Goal: Task Accomplishment & Management: Manage account settings

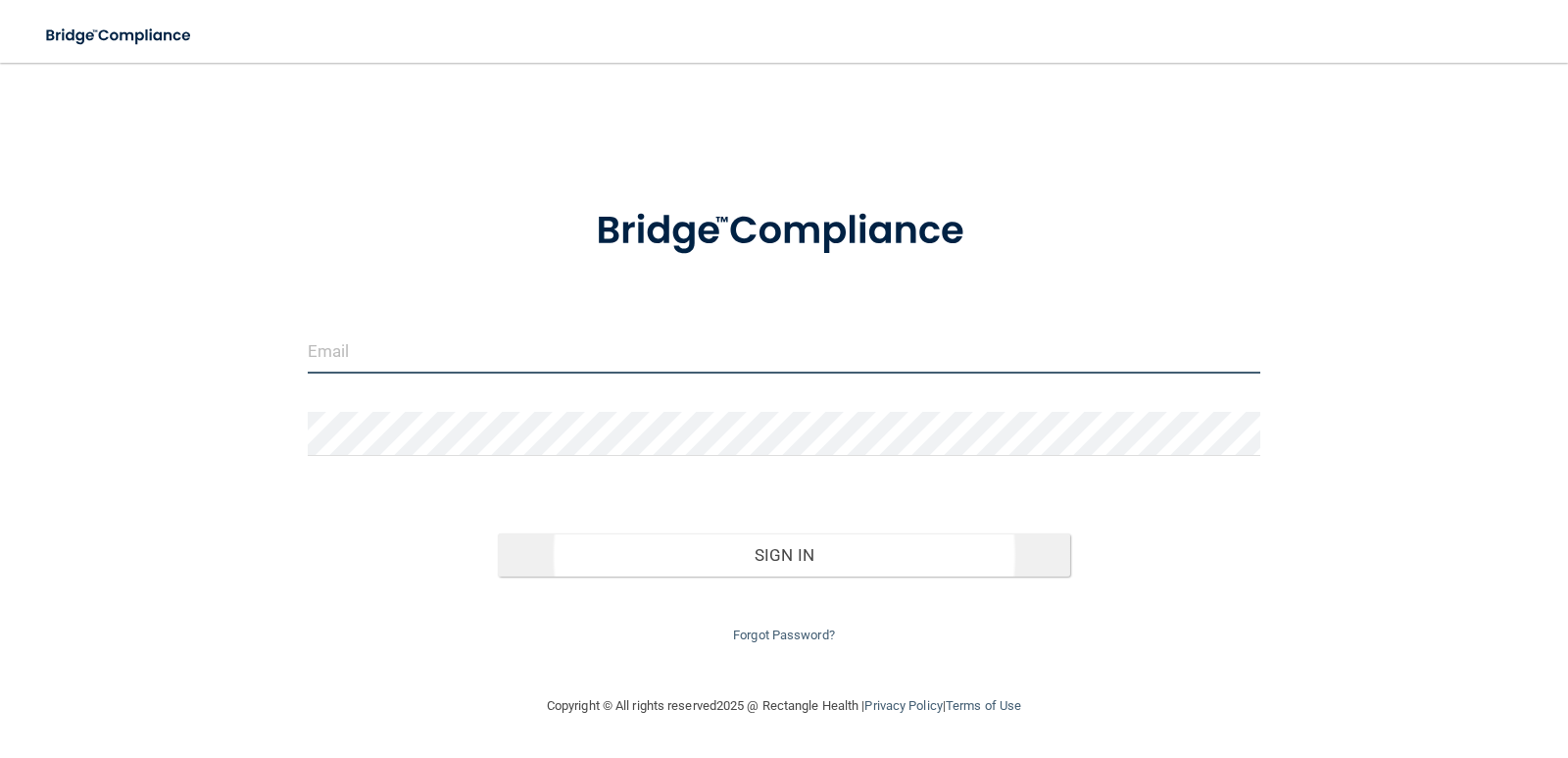
type input "[EMAIL_ADDRESS][DOMAIN_NAME]"
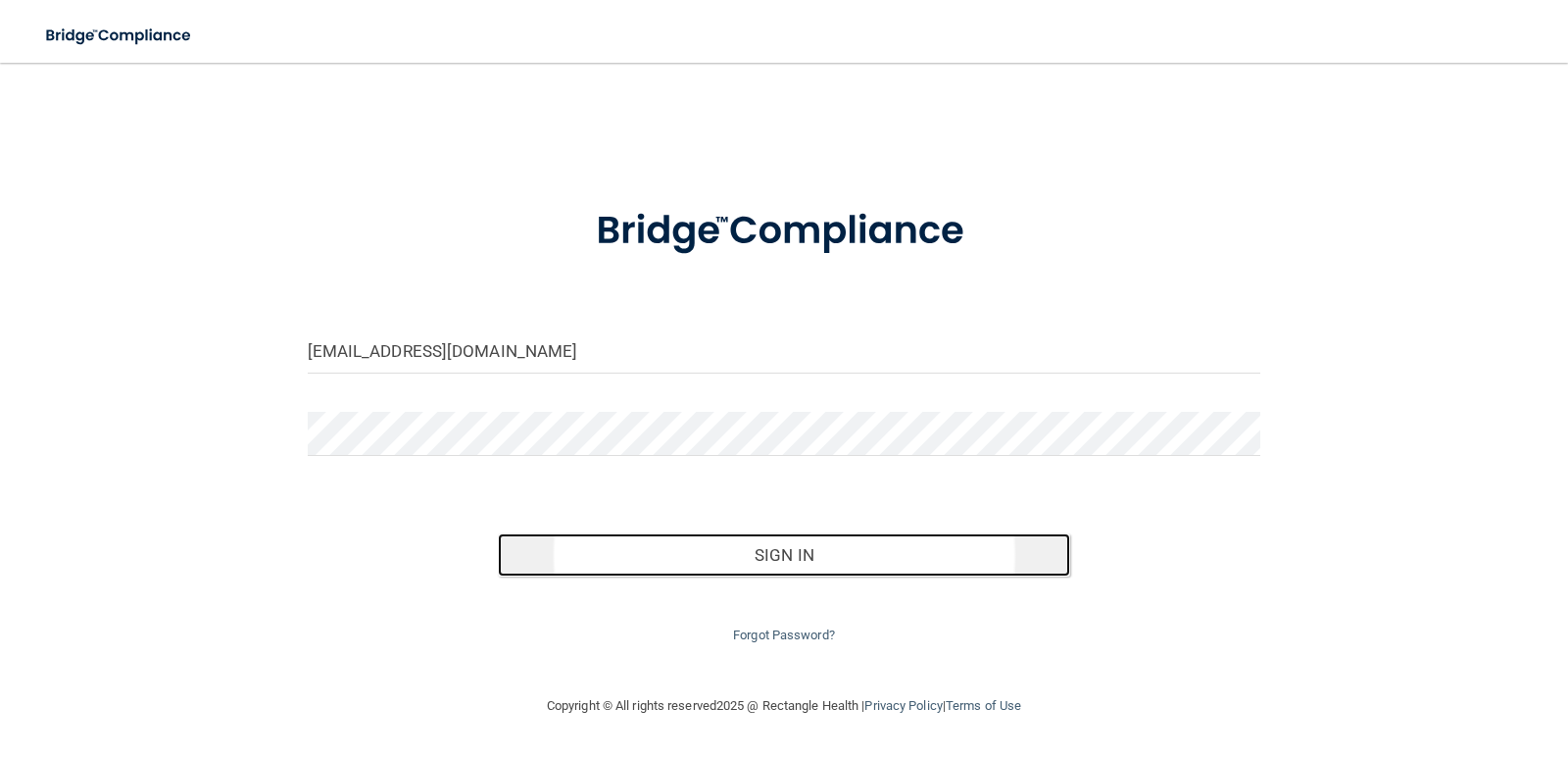
click at [737, 549] on button "Sign In" at bounding box center [784, 555] width 572 height 43
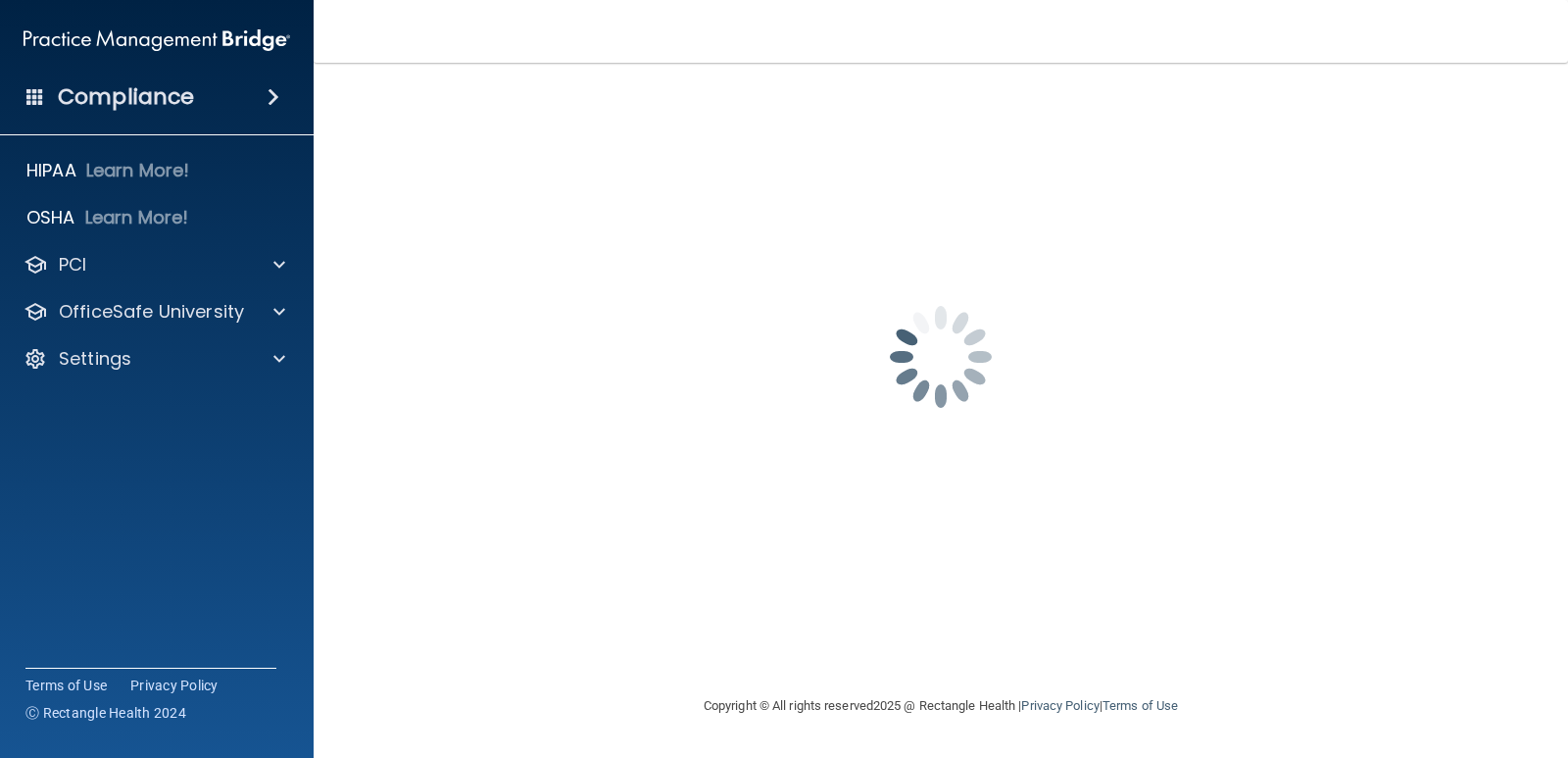
click at [268, 97] on span at bounding box center [274, 98] width 12 height 24
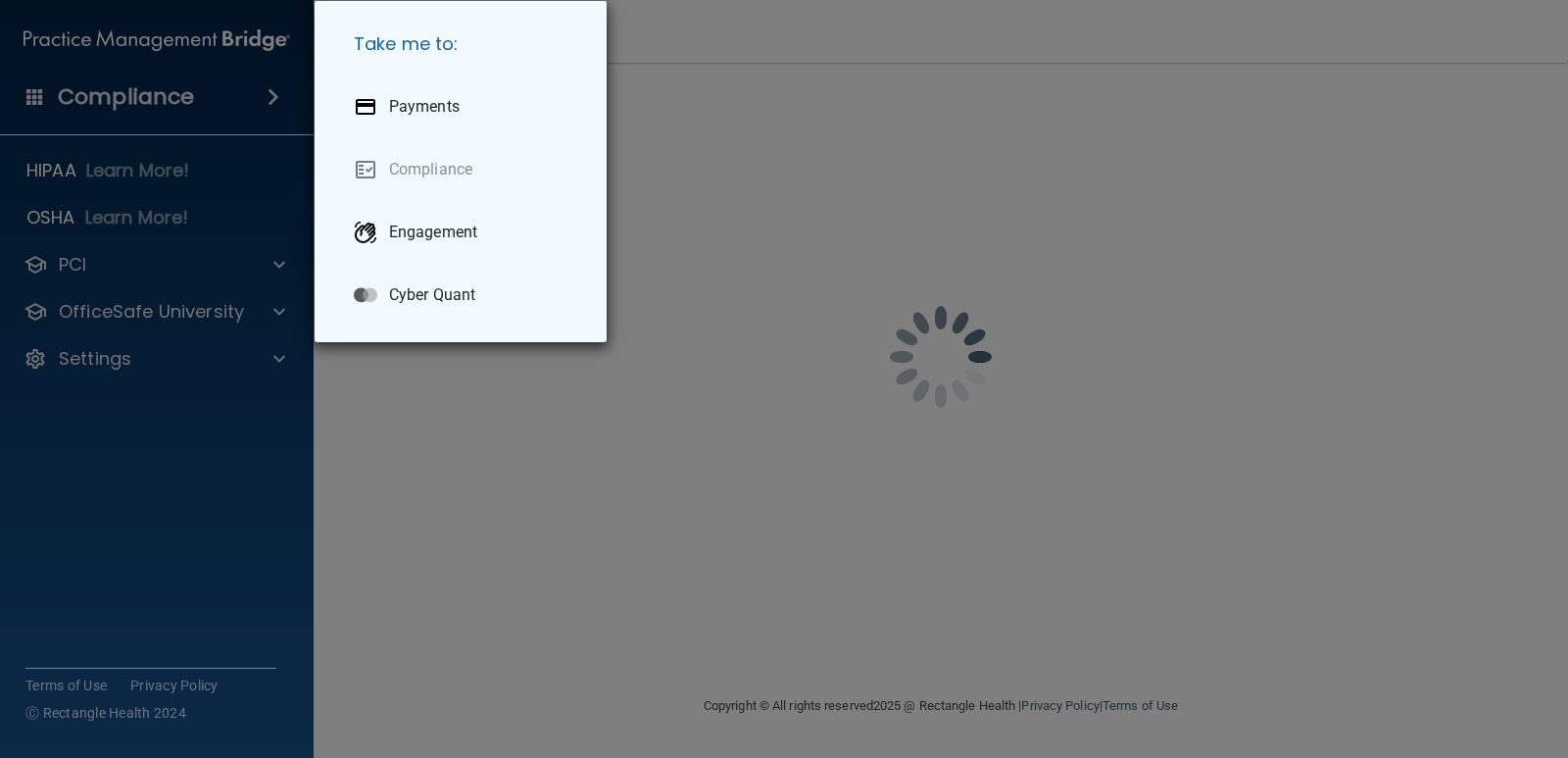
click at [58, 167] on div "Take me to: Payments Compliance Engagement Cyber Quant" at bounding box center [784, 379] width 1568 height 758
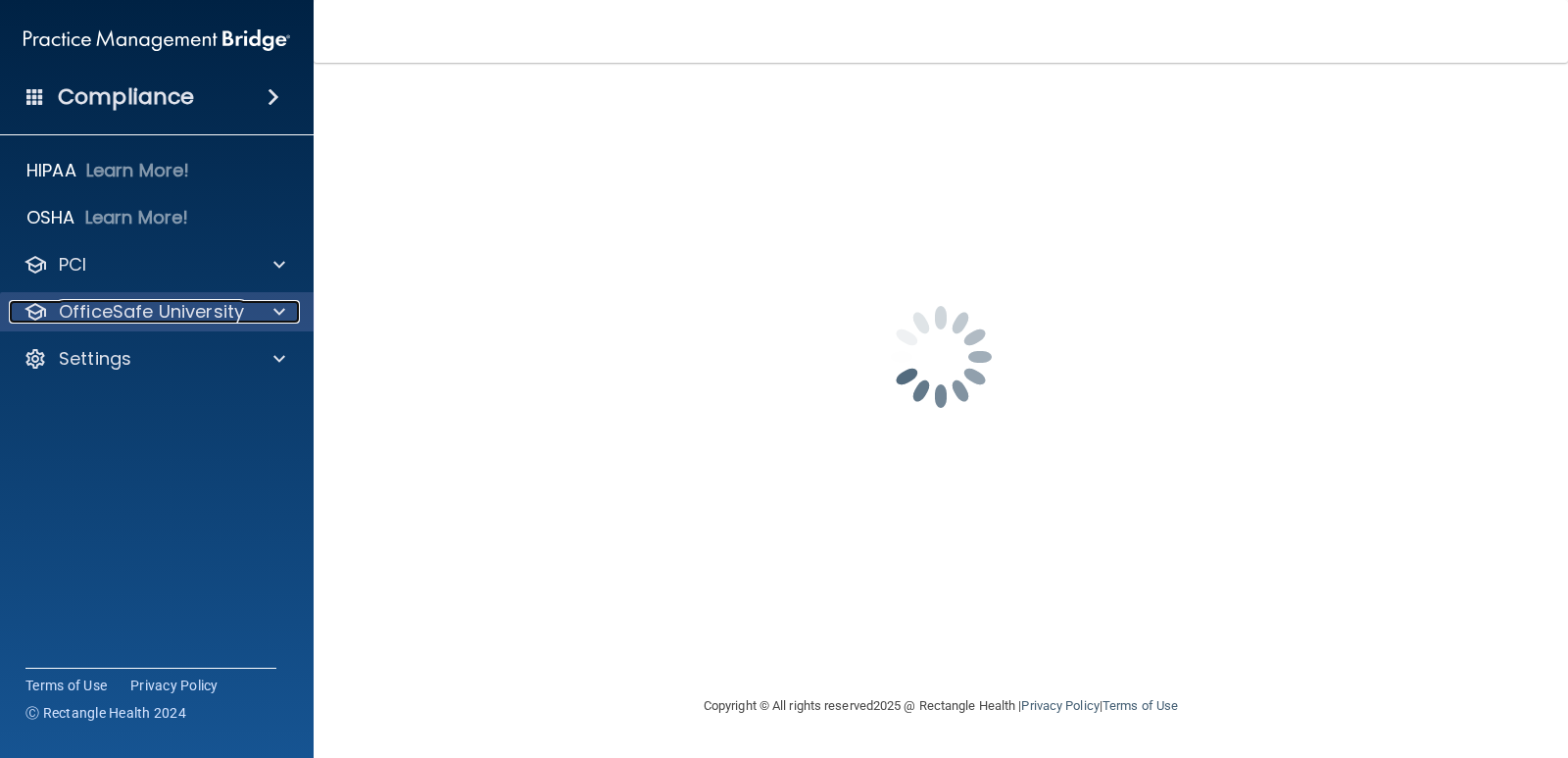
click at [261, 307] on div at bounding box center [276, 312] width 49 height 24
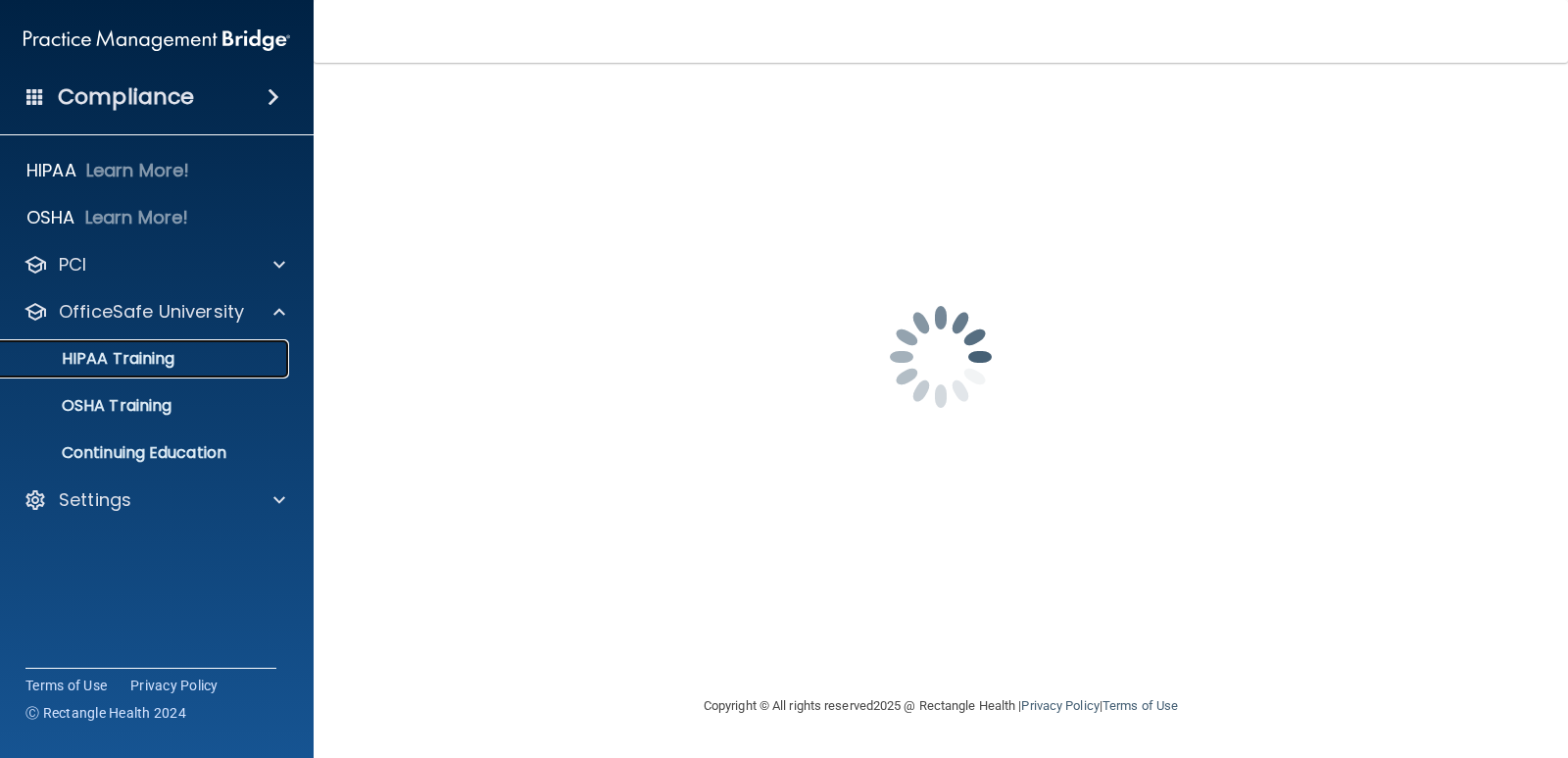
click at [117, 367] on p "HIPAA Training" at bounding box center [94, 359] width 161 height 20
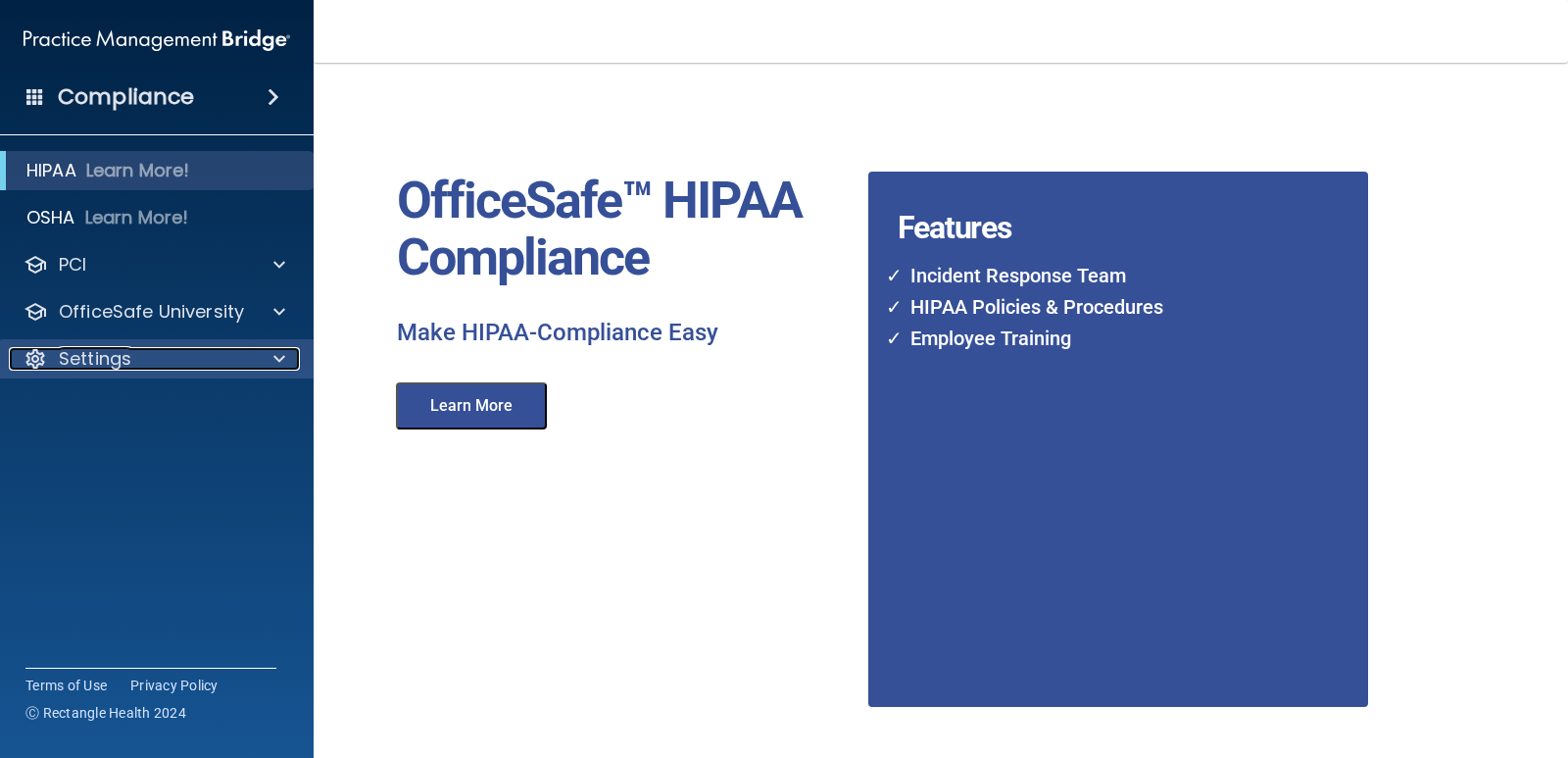
click at [116, 362] on p "Settings" at bounding box center [95, 360] width 73 height 24
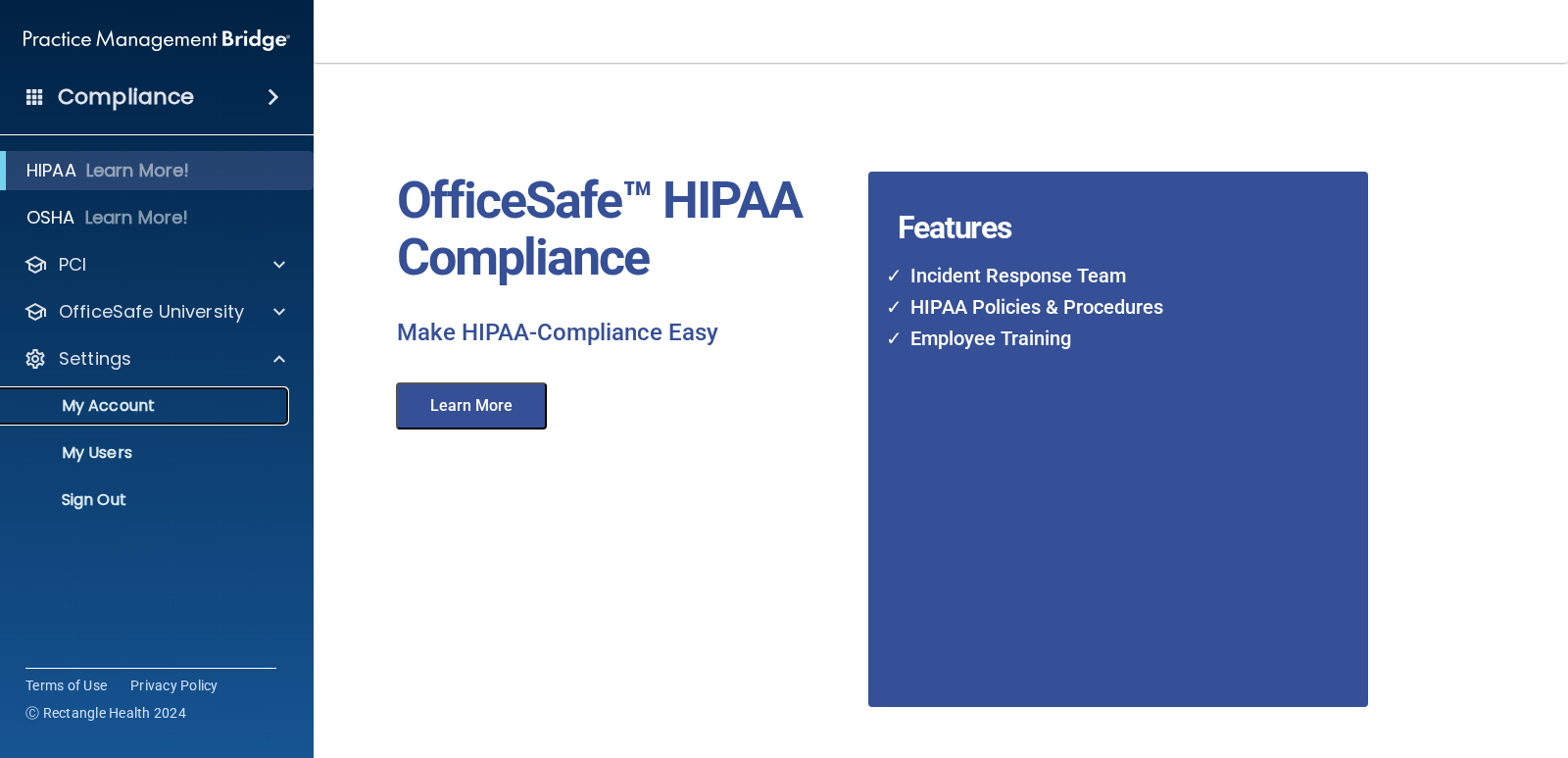
click at [127, 398] on p "My Account" at bounding box center [146, 406] width 268 height 20
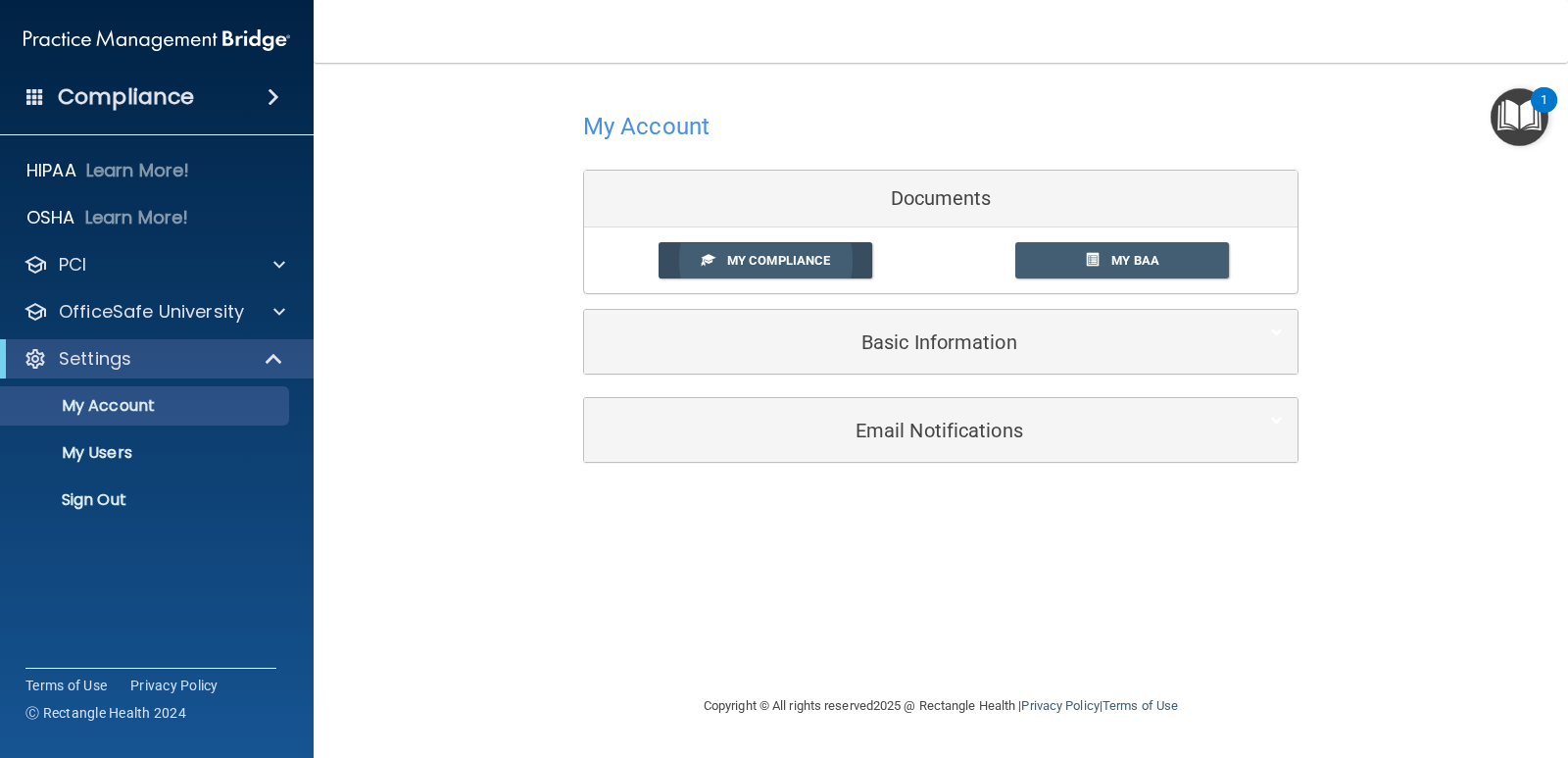
click at [774, 256] on span "My Compliance" at bounding box center [779, 260] width 103 height 15
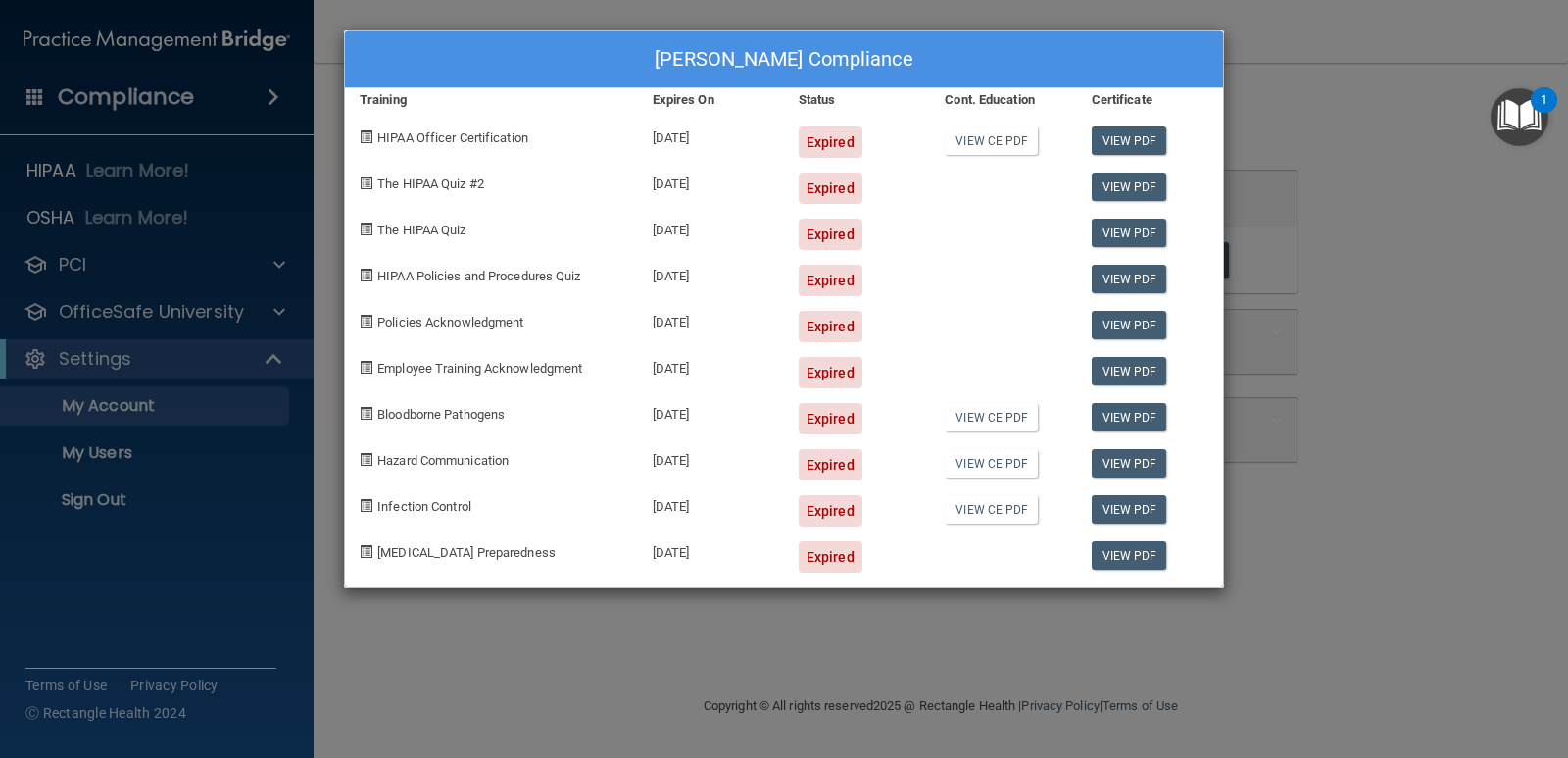
click at [112, 456] on div "[PERSON_NAME] Compliance Training Expires On Status Cont. Education Certificate…" at bounding box center [784, 379] width 1568 height 758
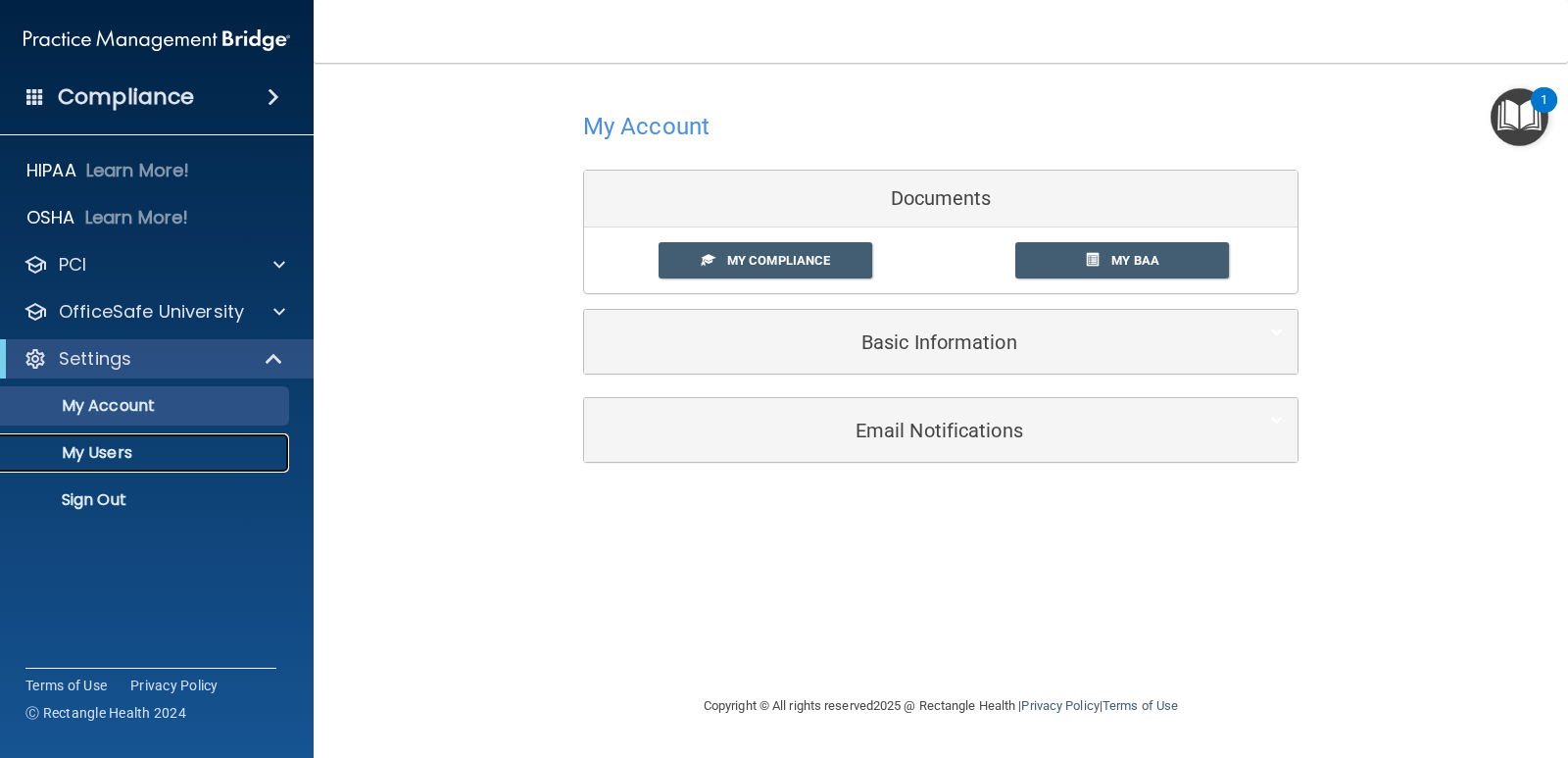
click at [112, 451] on p "My Users" at bounding box center [146, 453] width 268 height 20
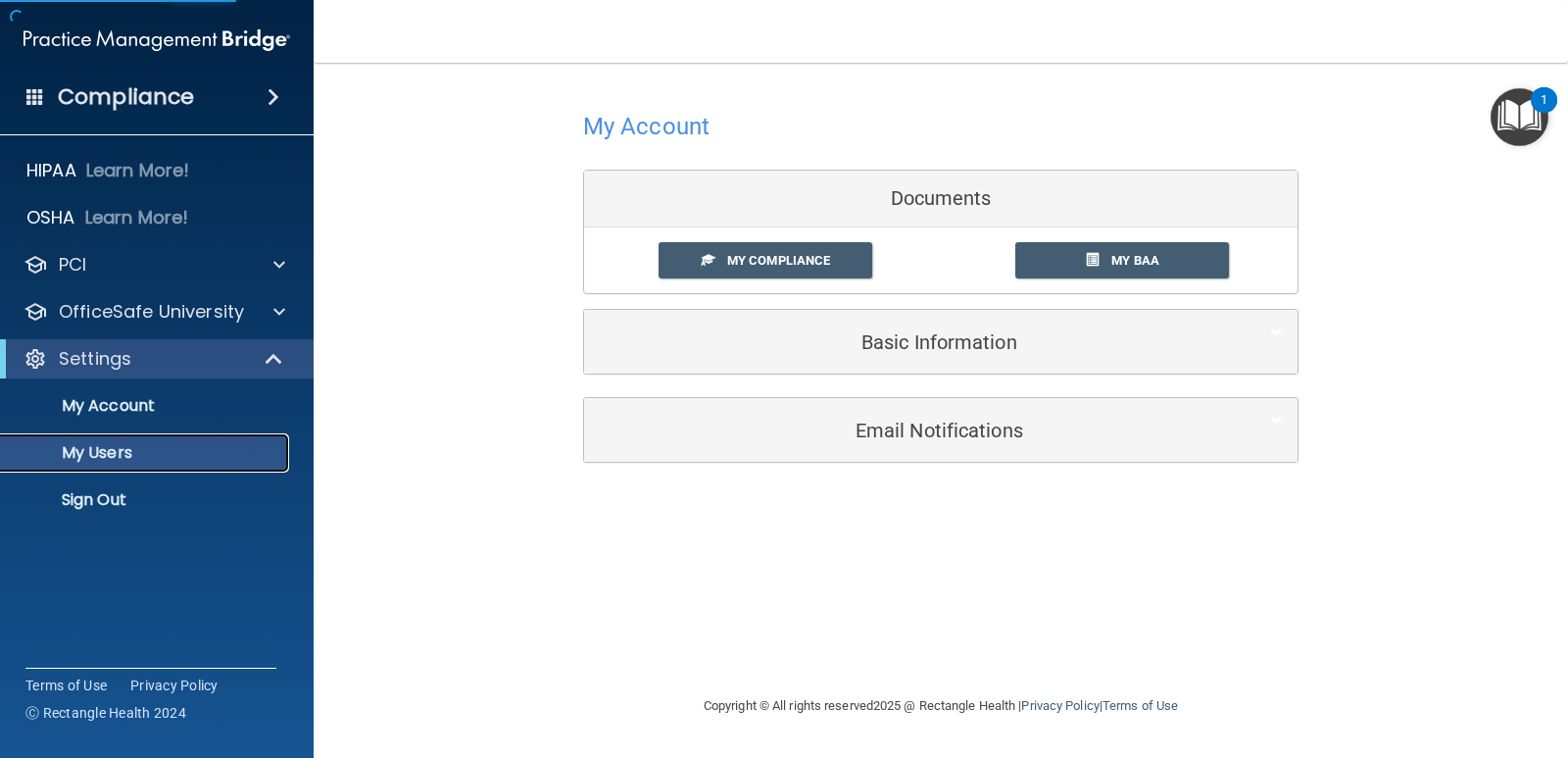
select select "20"
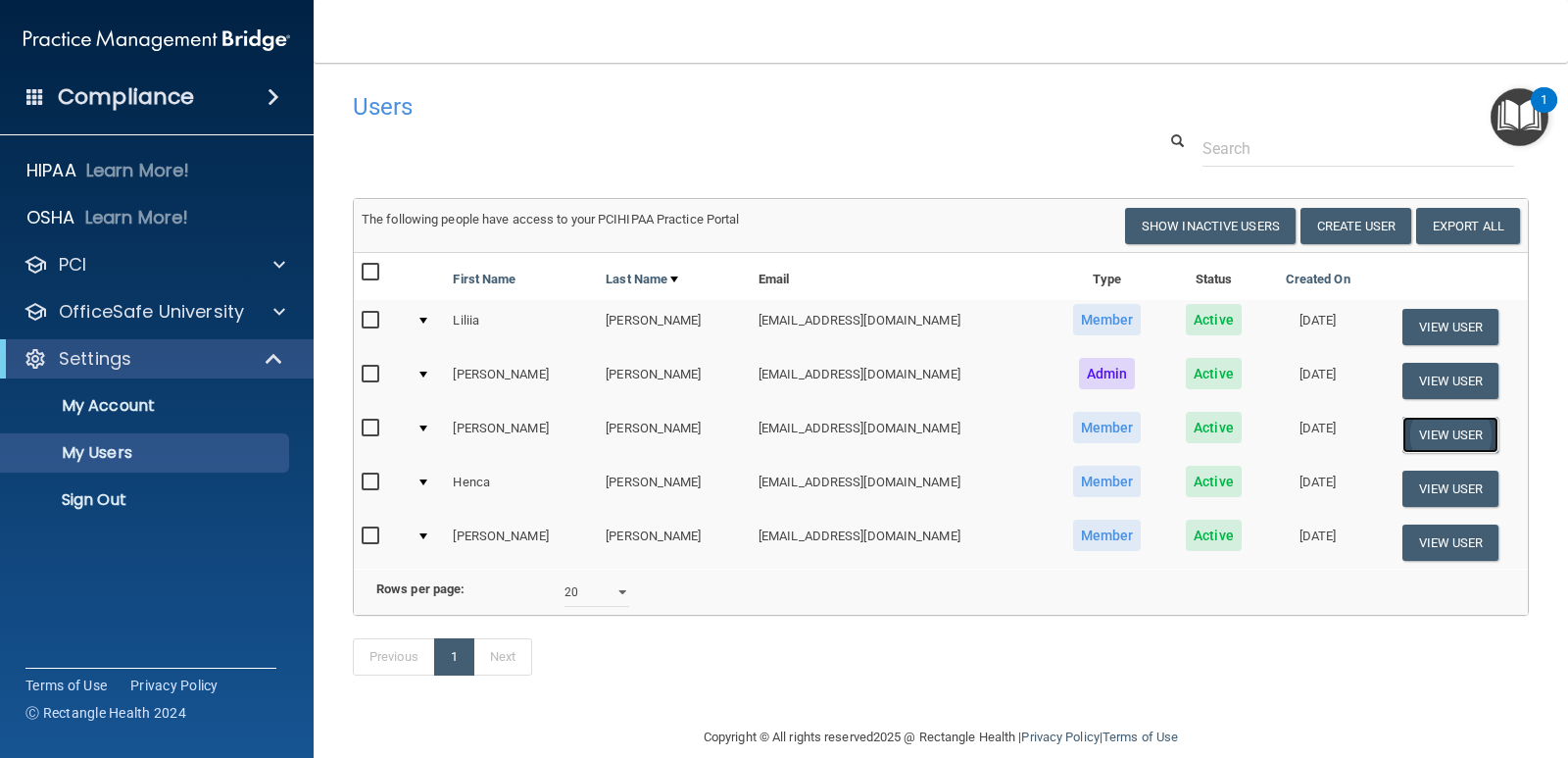
click at [1412, 424] on button "View User" at bounding box center [1451, 434] width 97 height 36
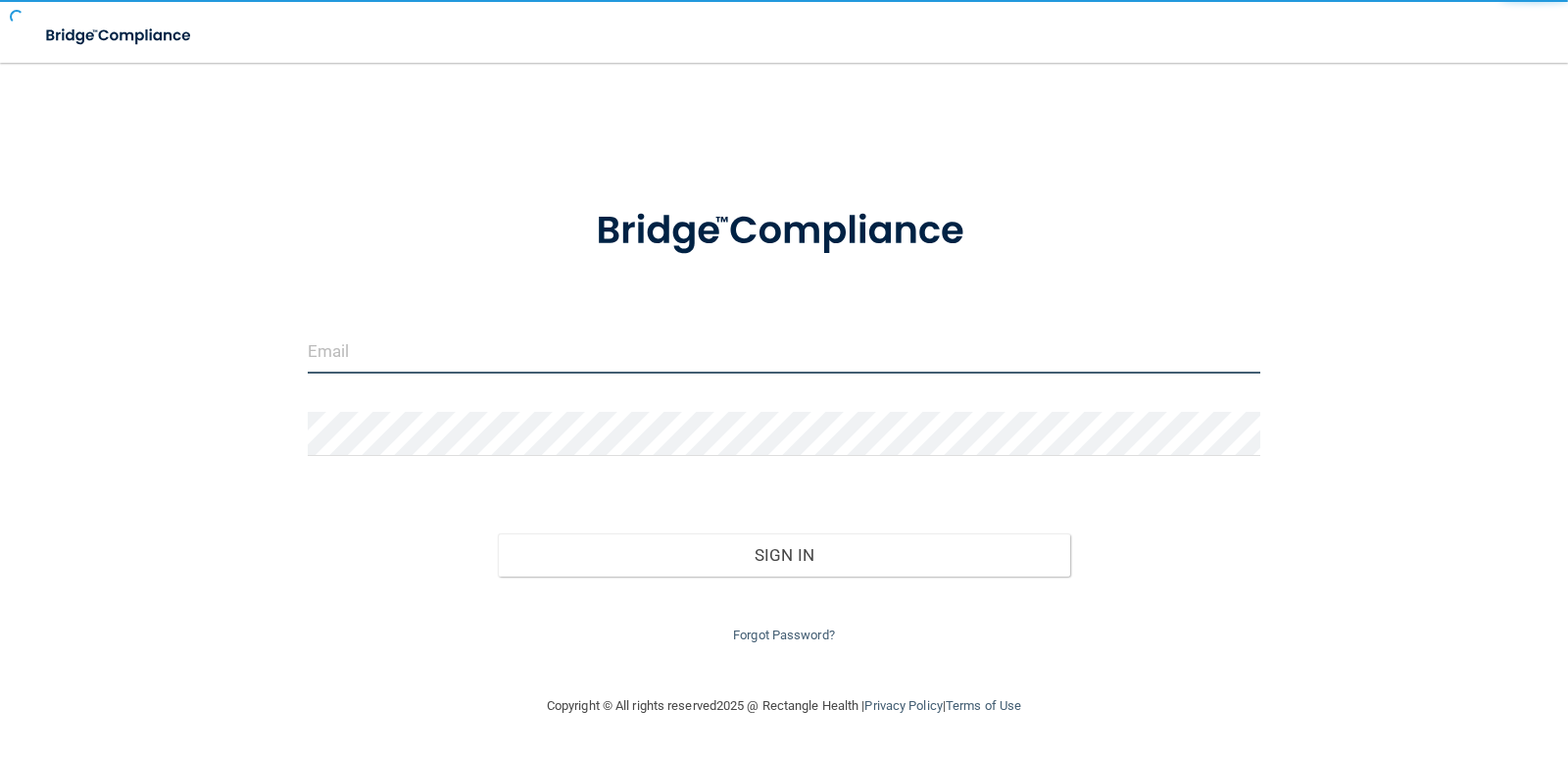
type input "[EMAIL_ADDRESS][DOMAIN_NAME]"
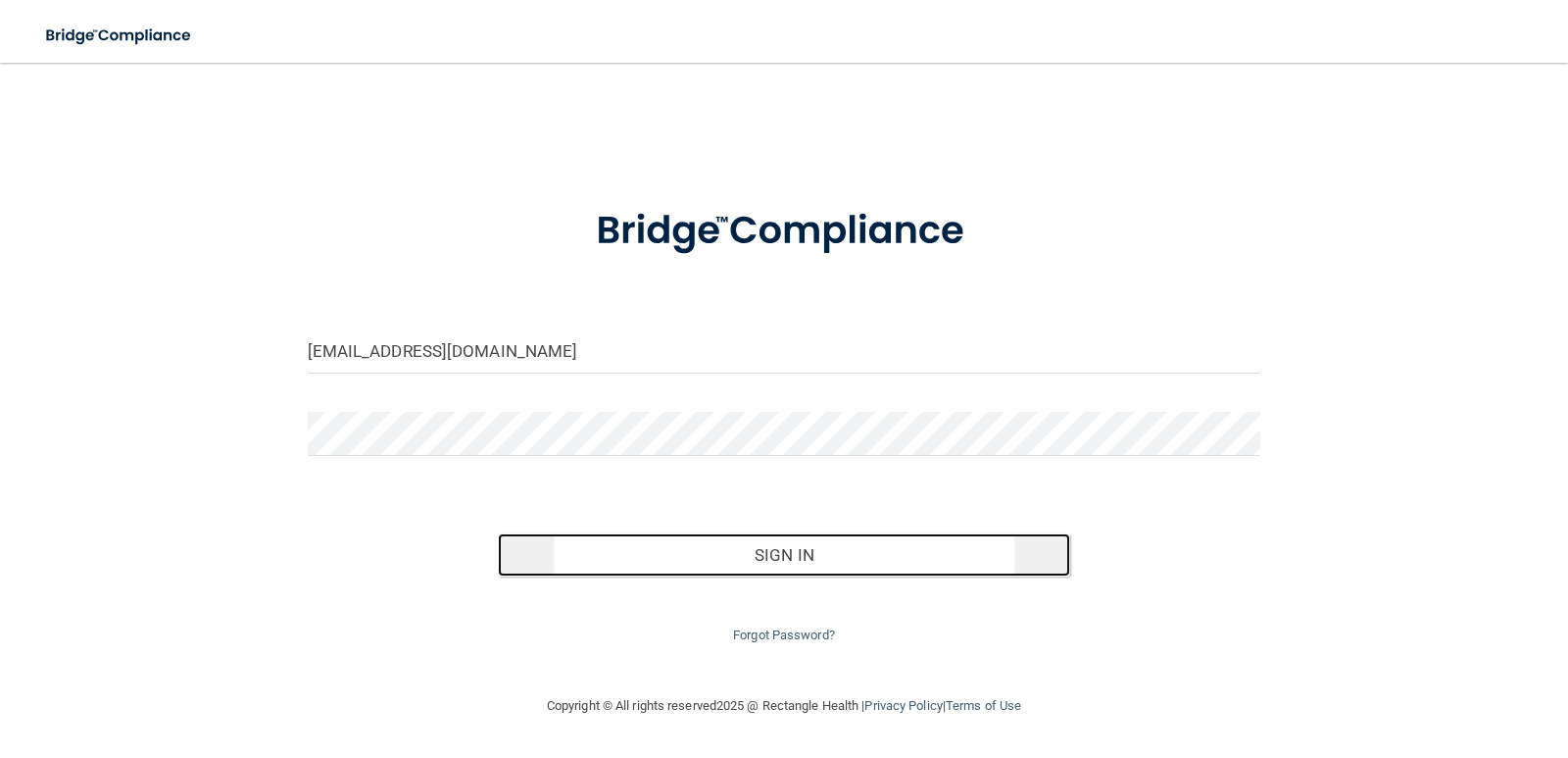
click at [764, 557] on button "Sign In" at bounding box center [784, 555] width 572 height 43
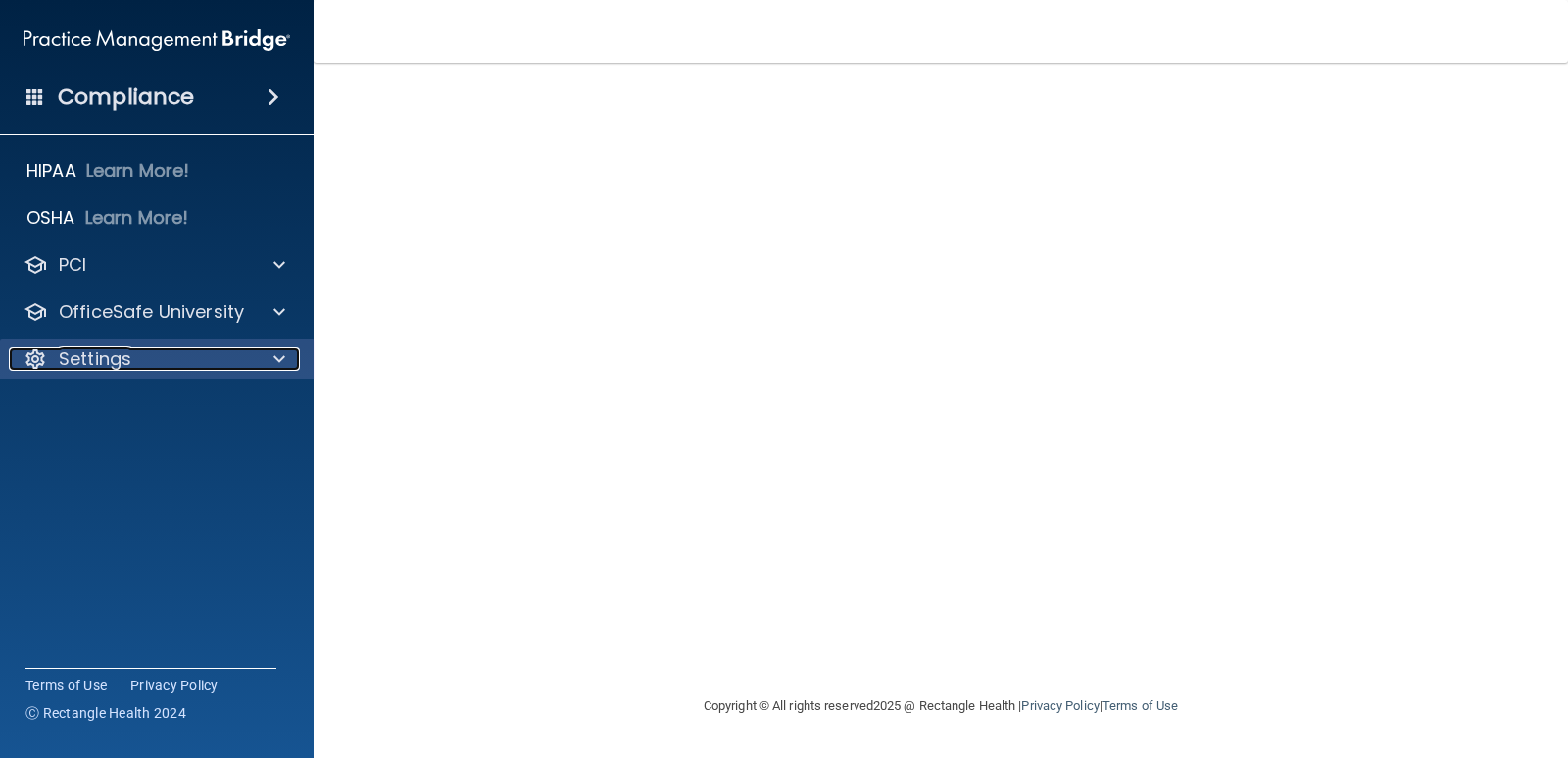
click at [280, 359] on span at bounding box center [280, 360] width 12 height 24
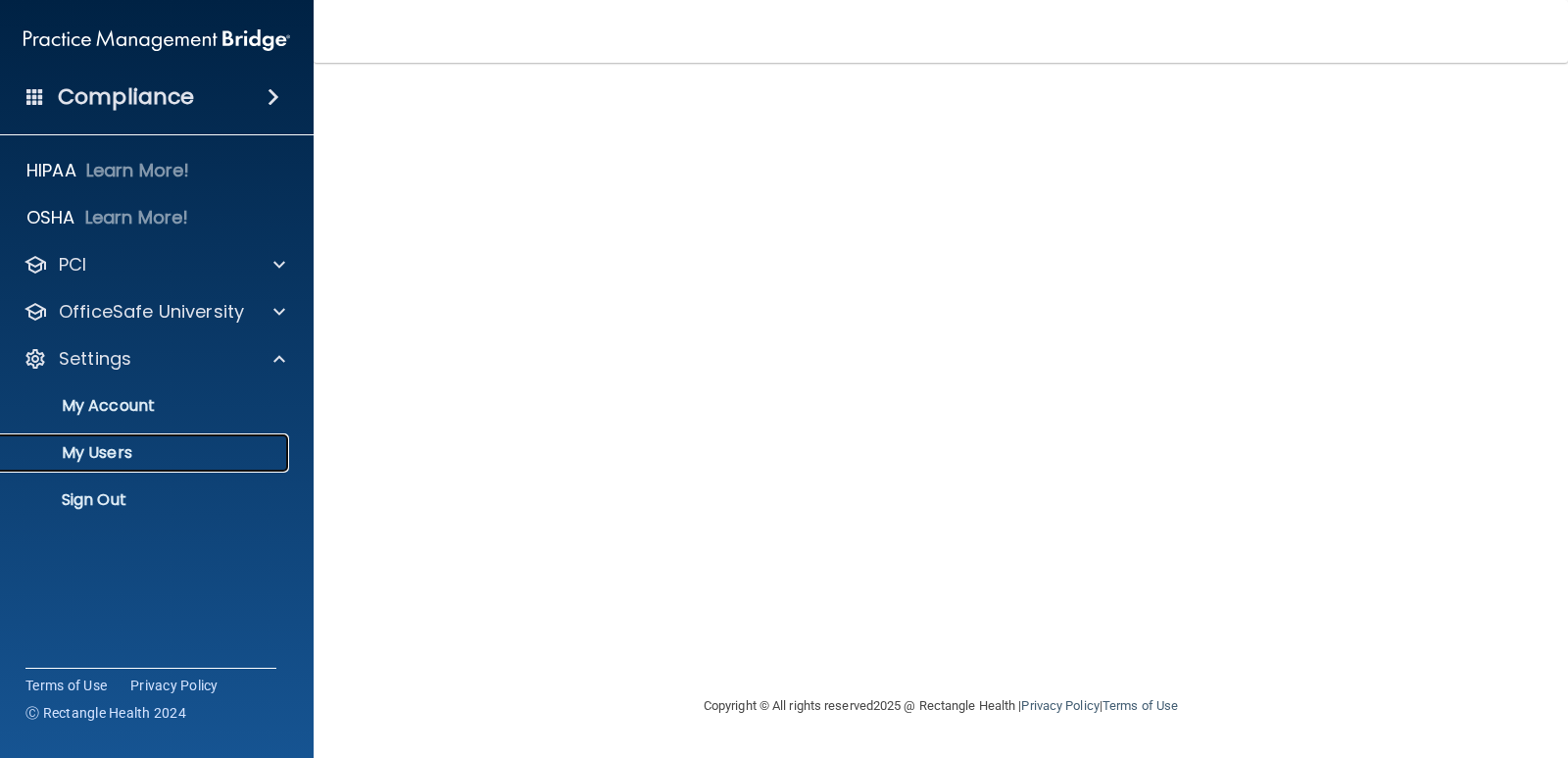
click at [86, 457] on p "My Users" at bounding box center [146, 453] width 268 height 20
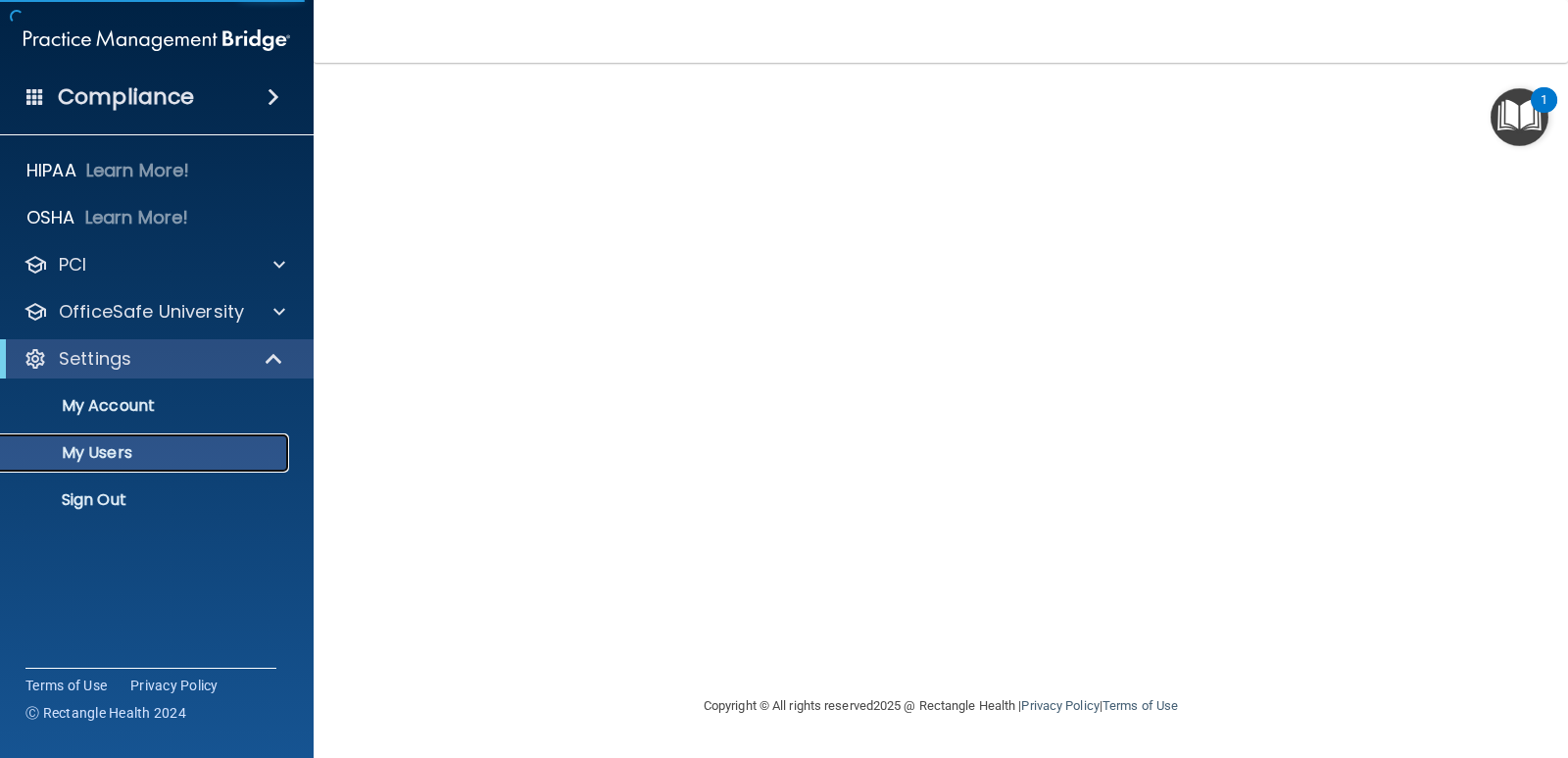
select select "20"
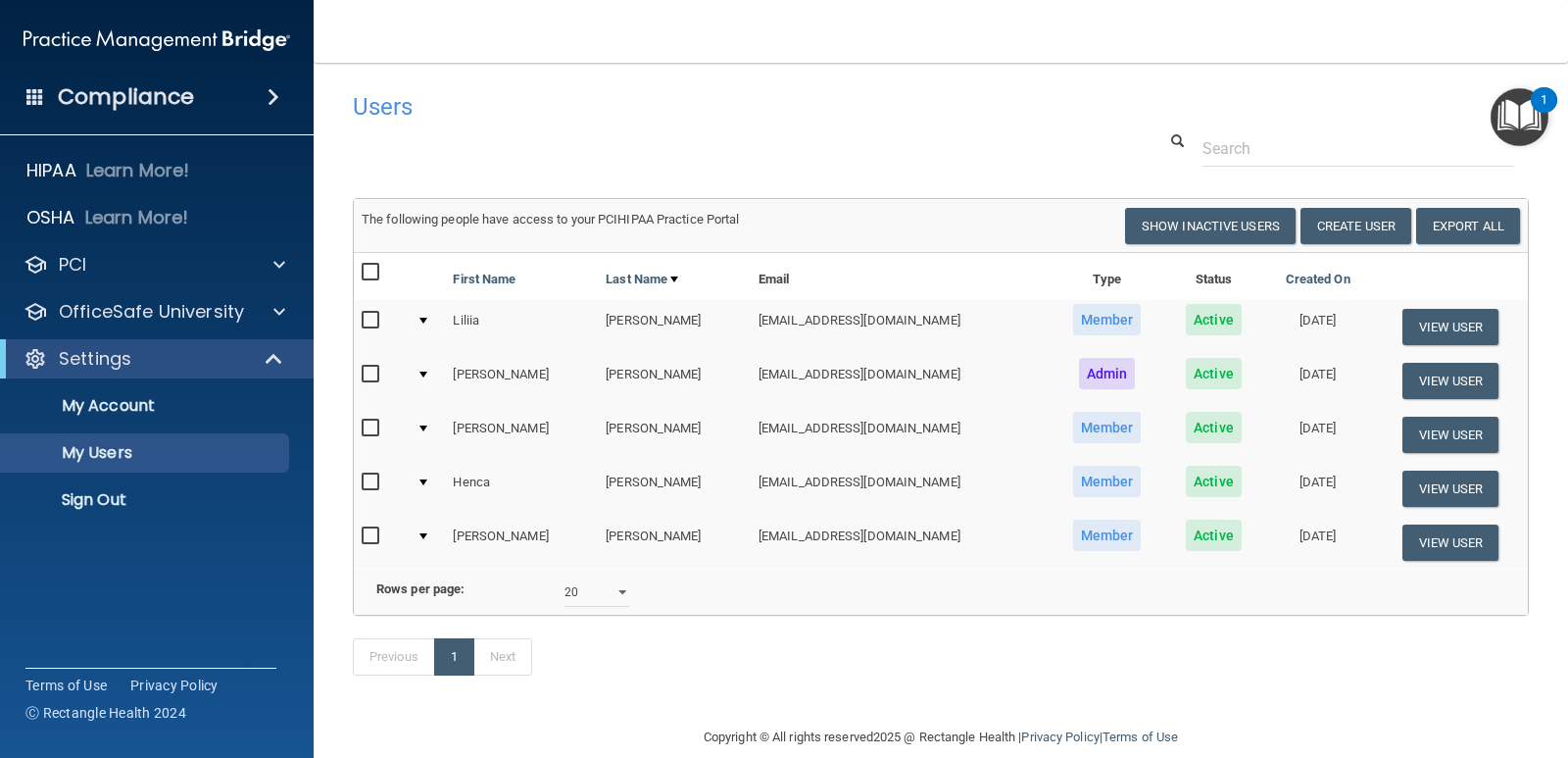
click at [369, 481] on input "checkbox" at bounding box center [372, 483] width 23 height 16
checkbox input "true"
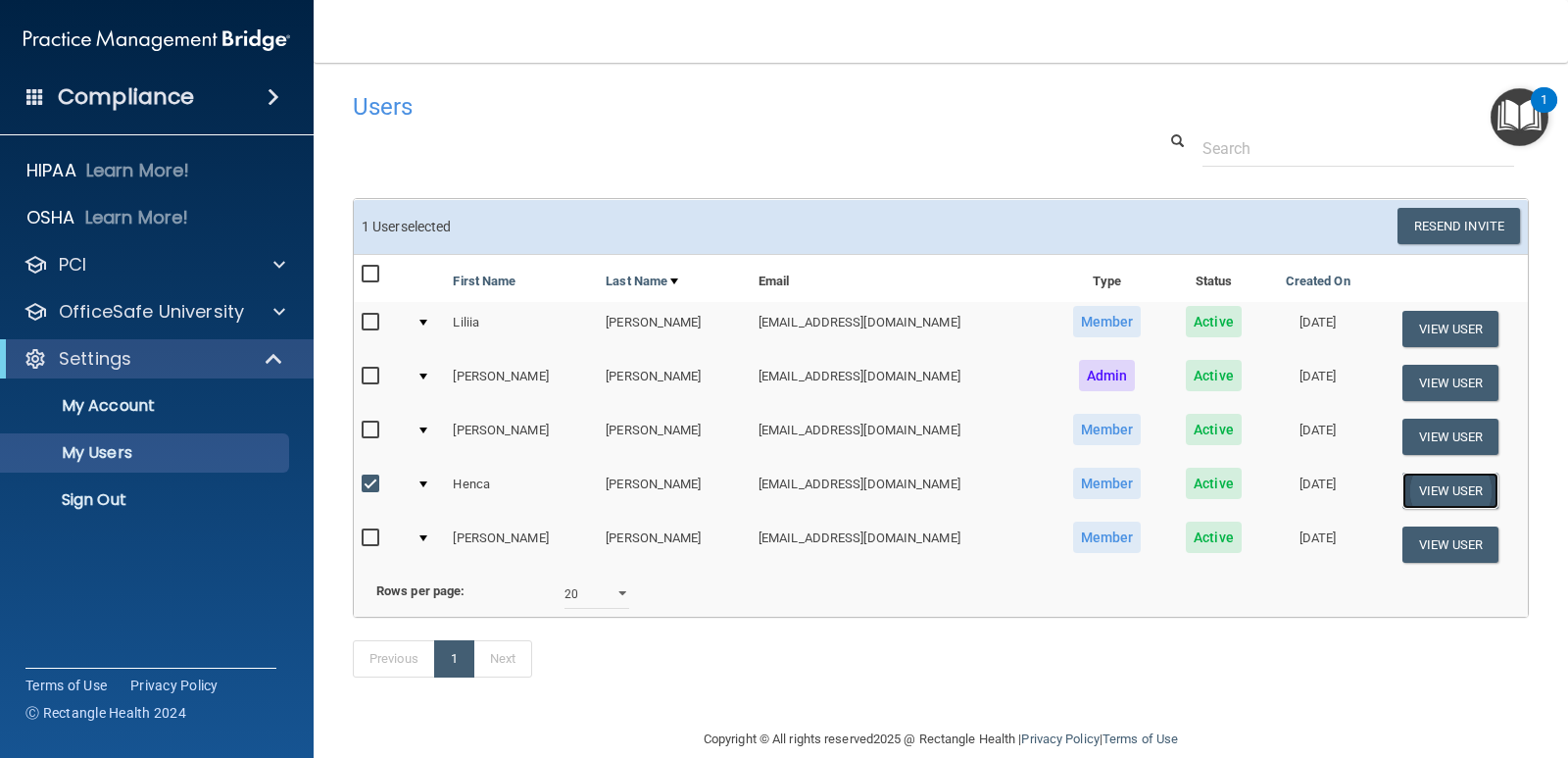
click at [1429, 491] on button "View User" at bounding box center [1451, 491] width 97 height 36
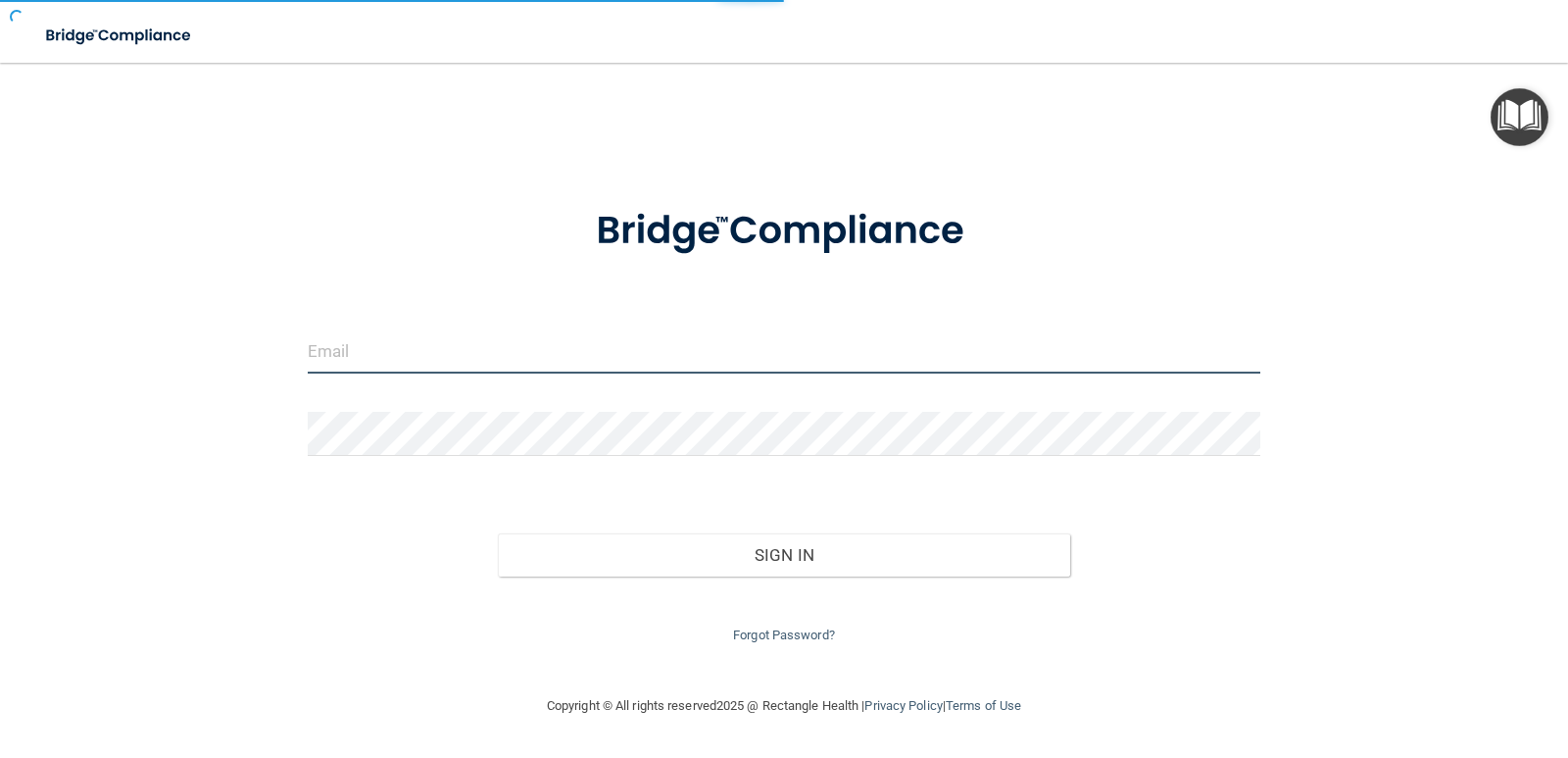
type input "[EMAIL_ADDRESS][DOMAIN_NAME]"
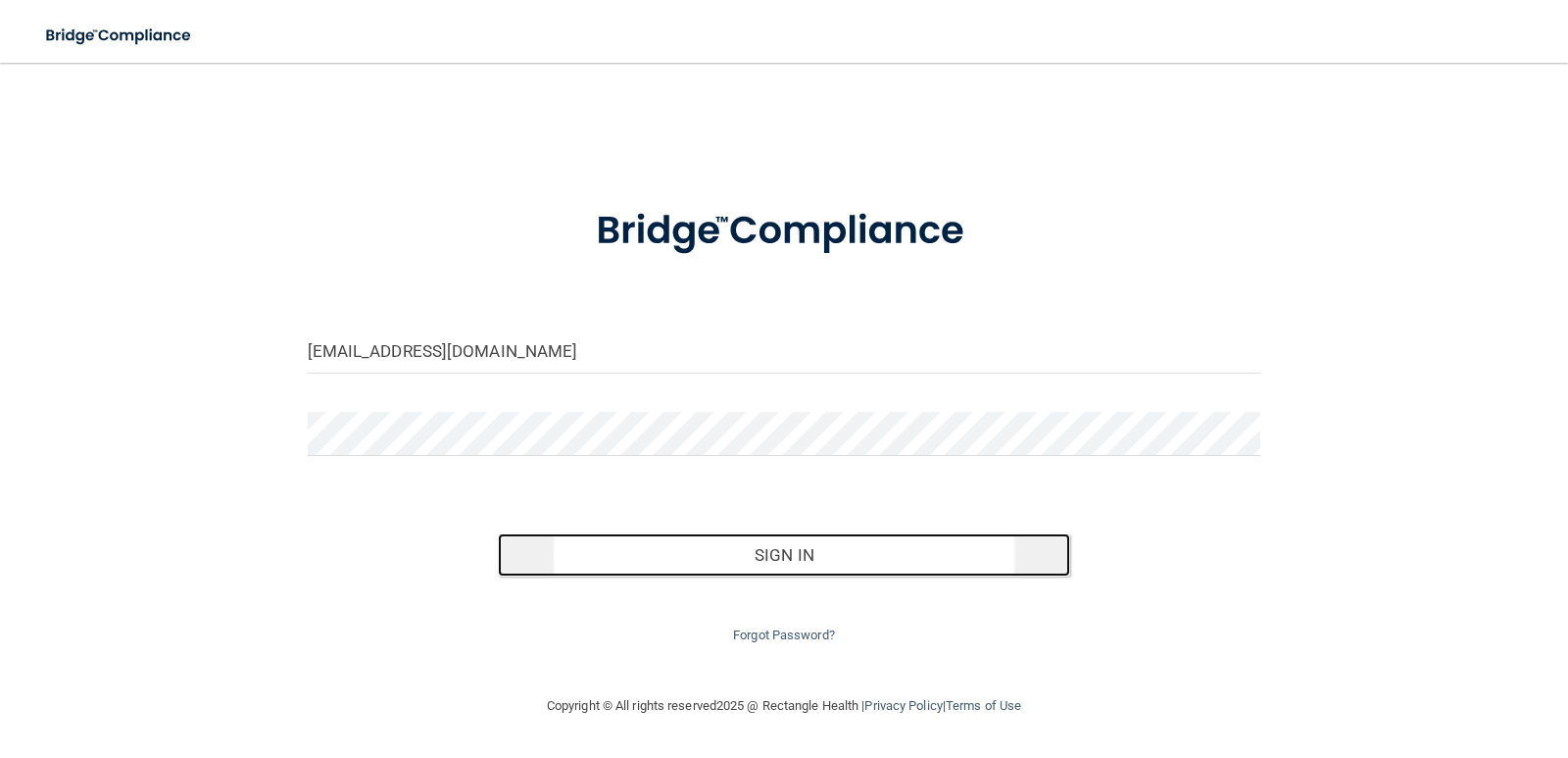
click at [802, 562] on button "Sign In" at bounding box center [784, 555] width 572 height 43
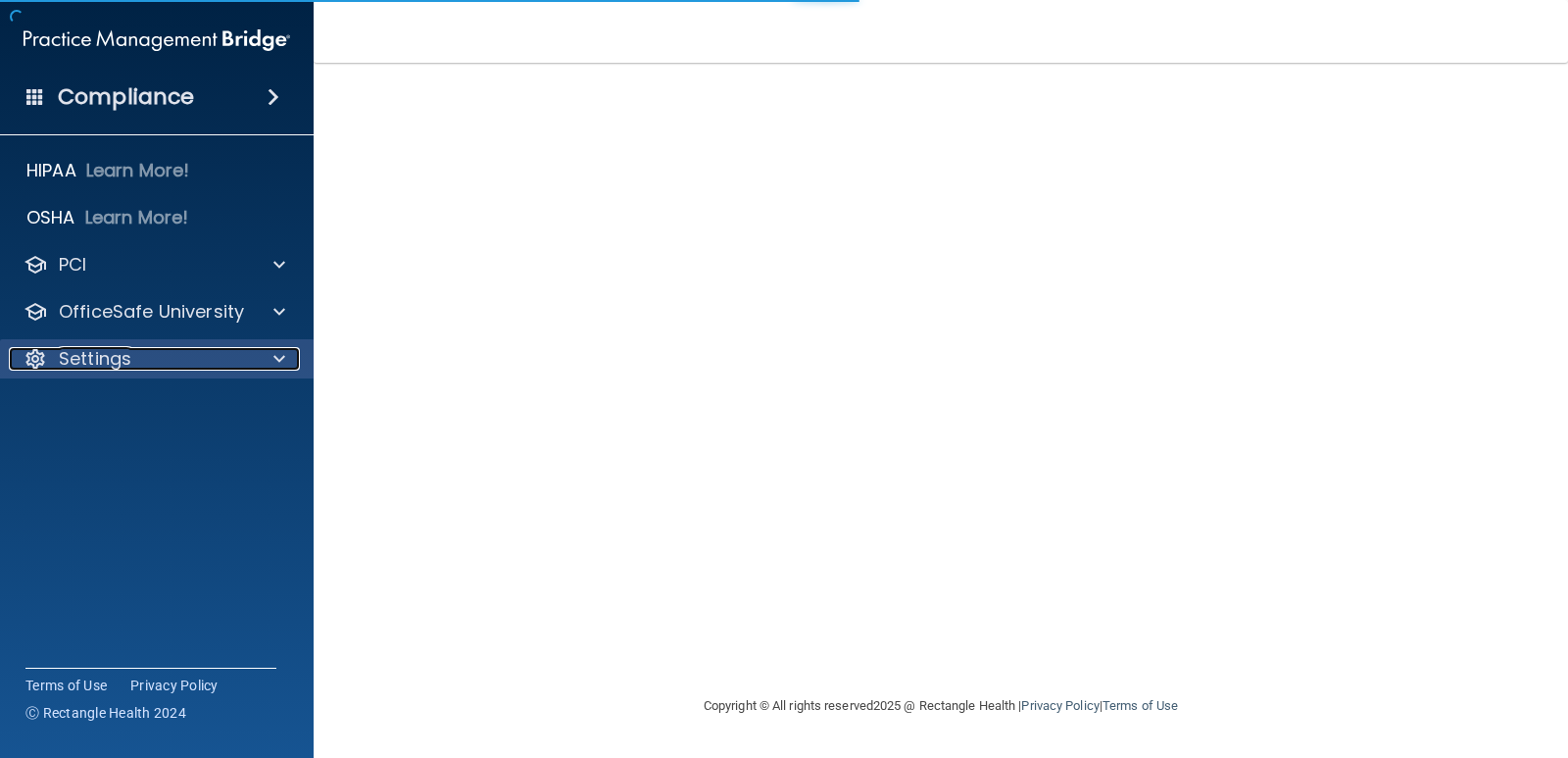
click at [218, 360] on div "Settings" at bounding box center [130, 360] width 243 height 24
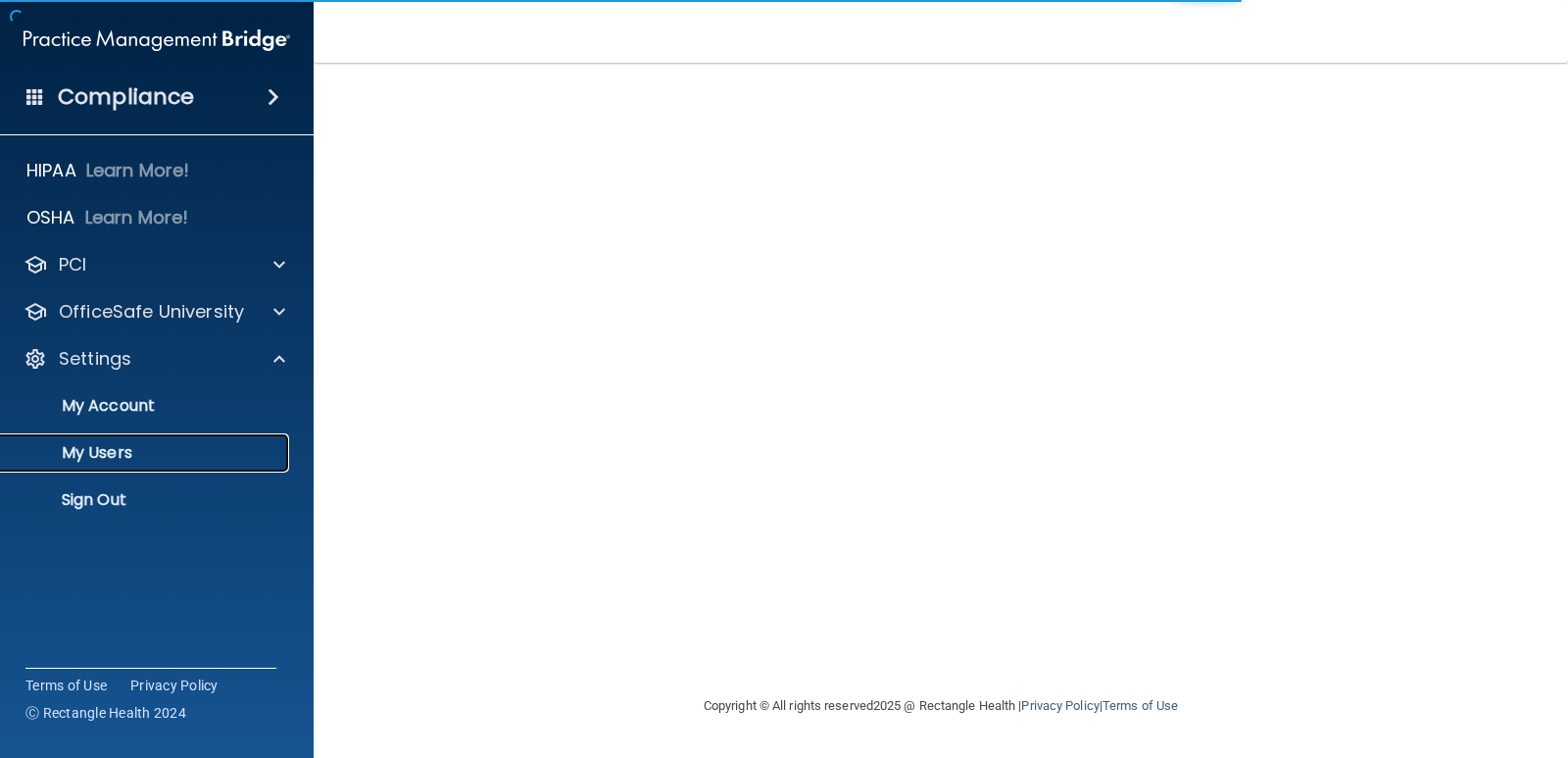
click at [114, 456] on p "My Users" at bounding box center [146, 453] width 268 height 20
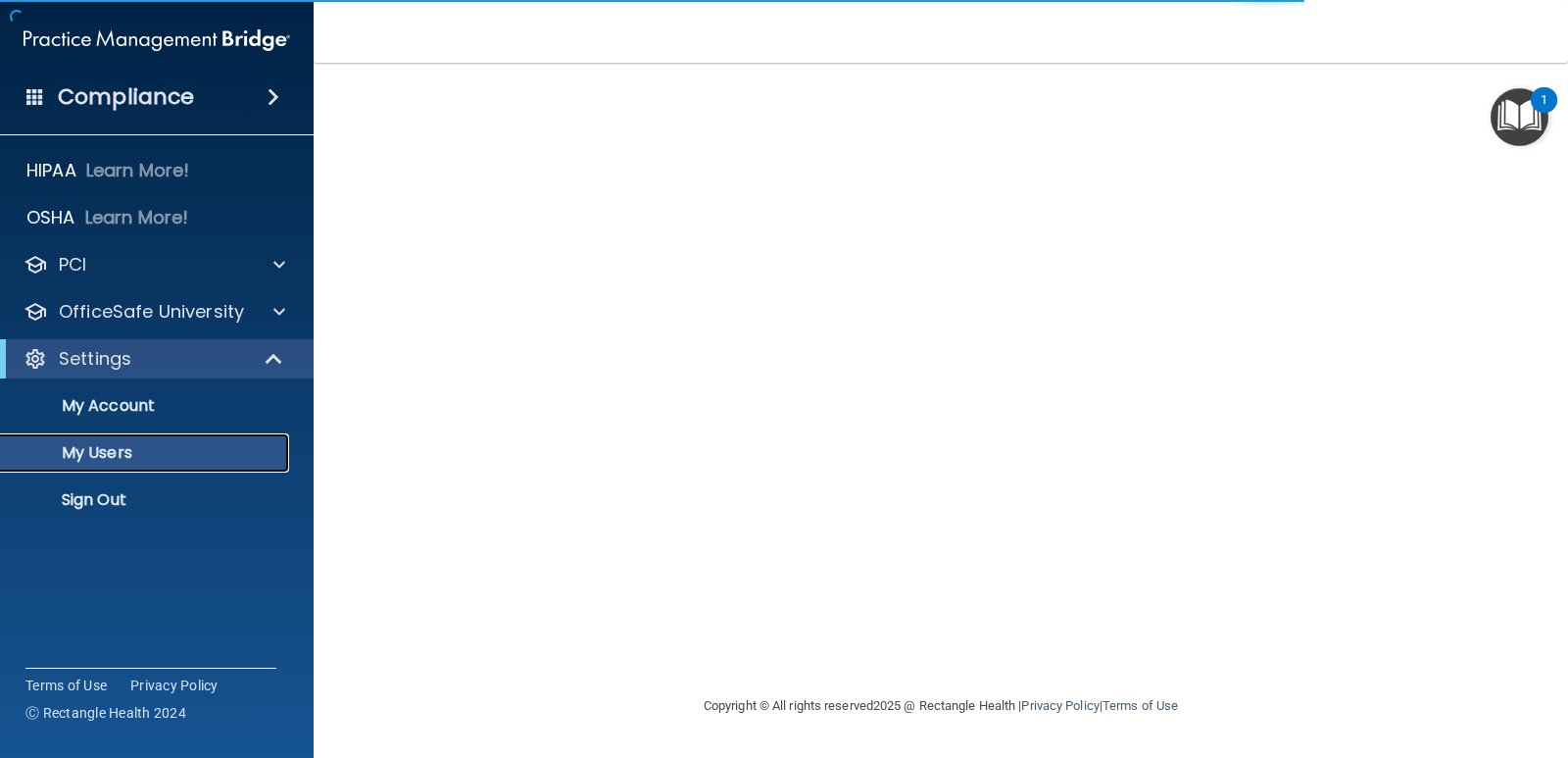
select select "20"
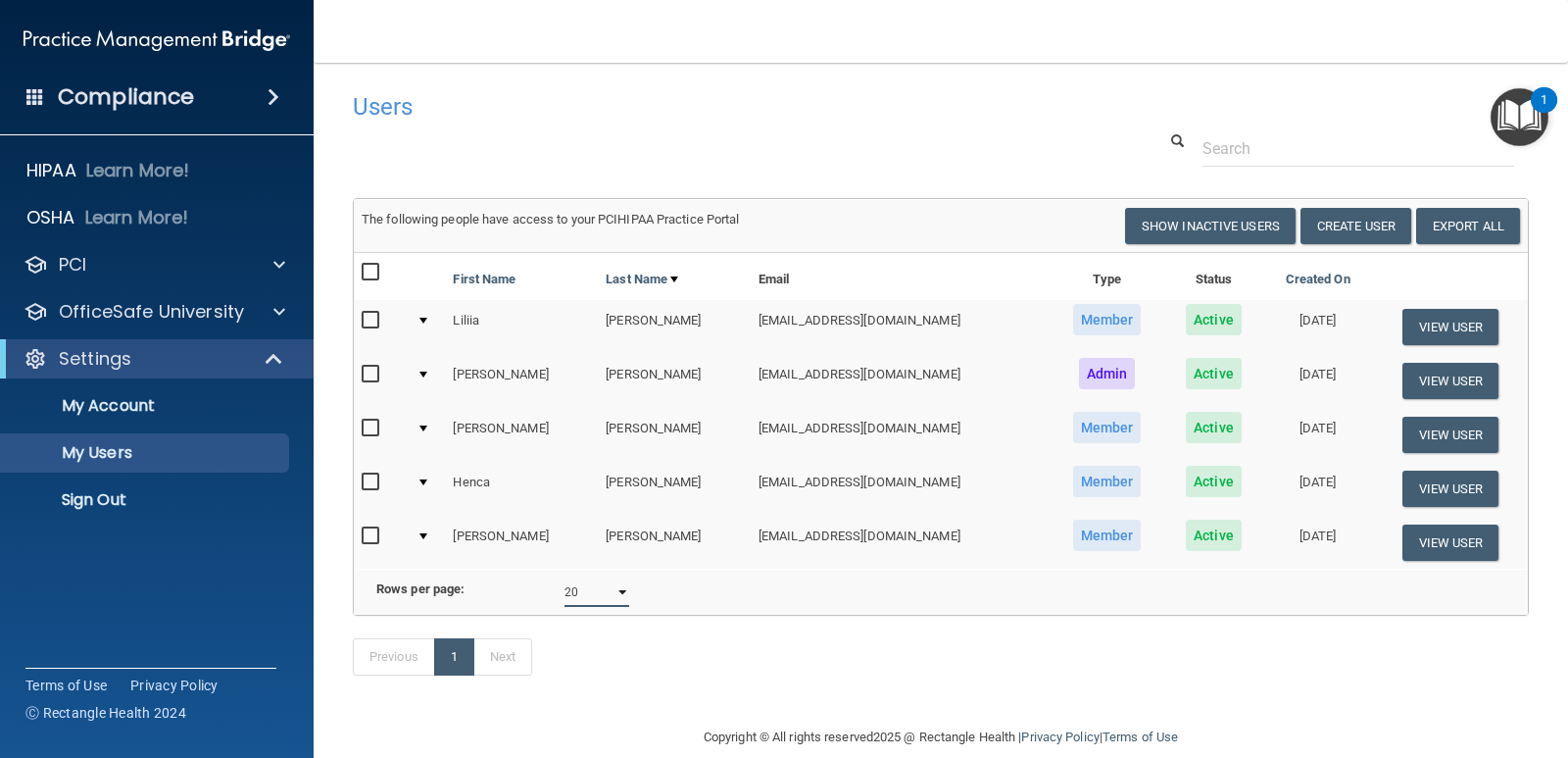
click at [612, 603] on select "10 20 30 40 all" at bounding box center [596, 593] width 65 height 30
click at [1179, 220] on button "Show Inactive Users" at bounding box center [1210, 226] width 170 height 36
select select "20"
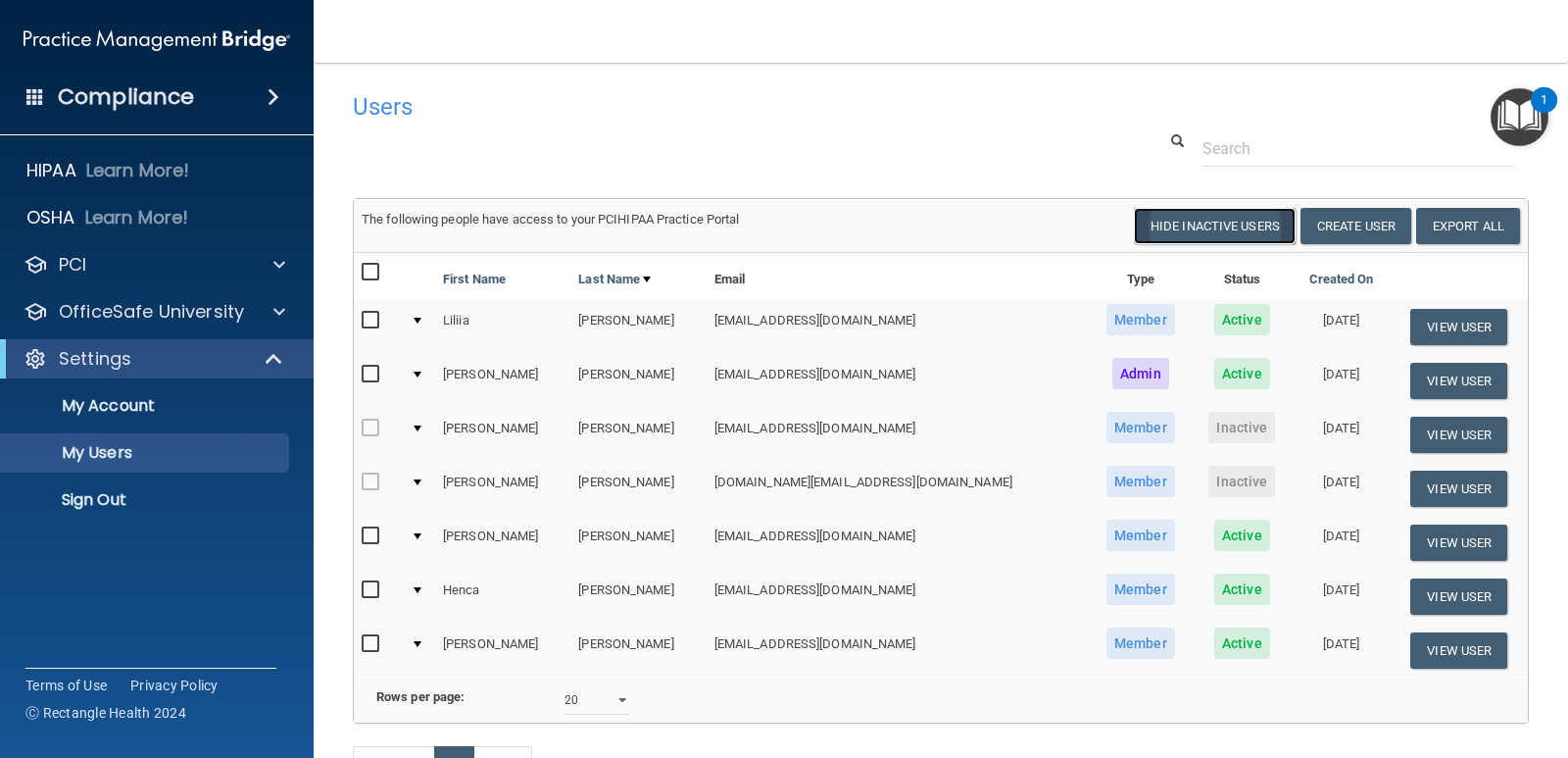
click at [1184, 221] on button "Hide Inactive Users" at bounding box center [1215, 226] width 161 height 36
select select "20"
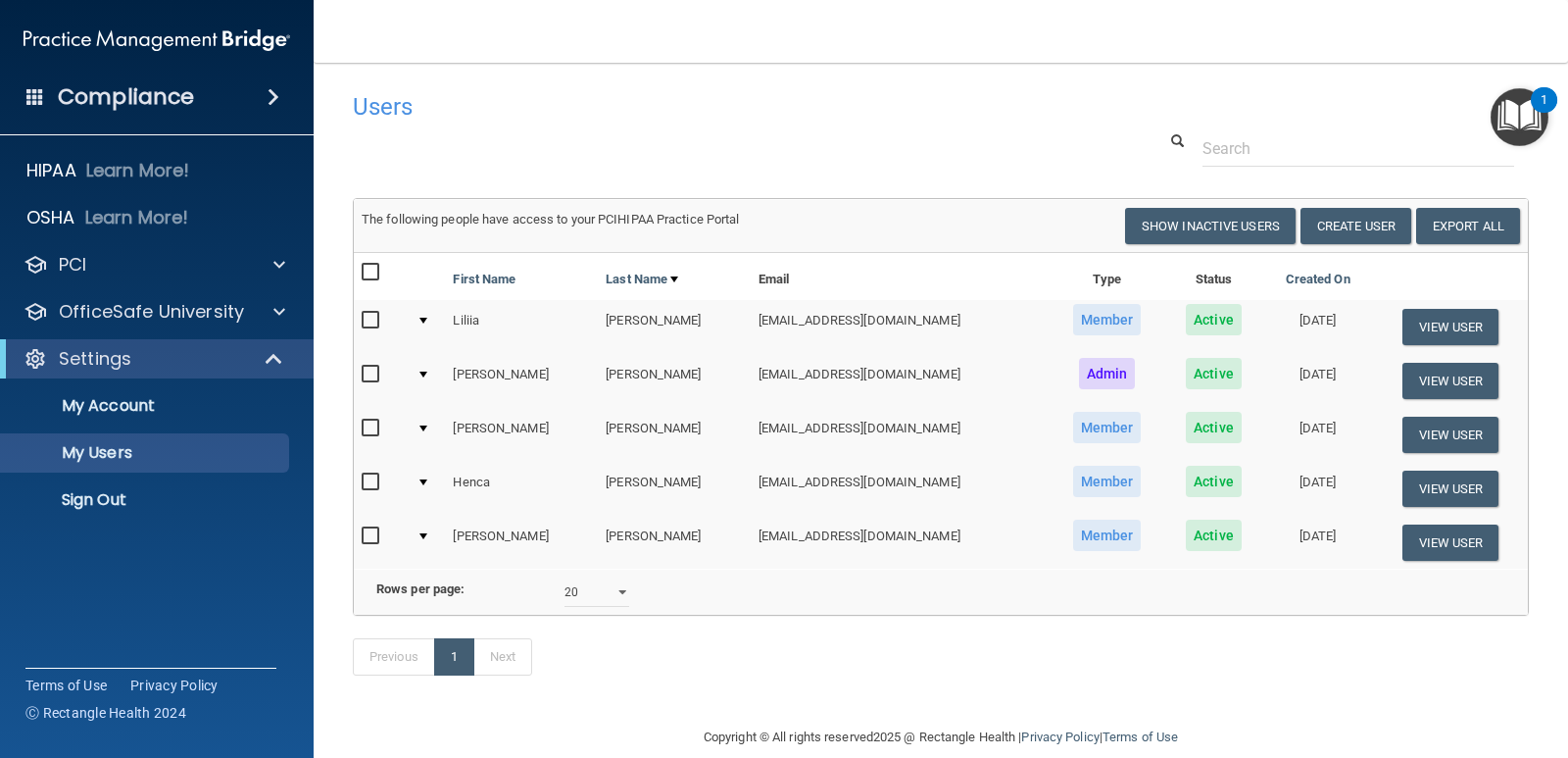
click at [1525, 114] on img "Open Resource Center, 1 new notification" at bounding box center [1519, 118] width 58 height 58
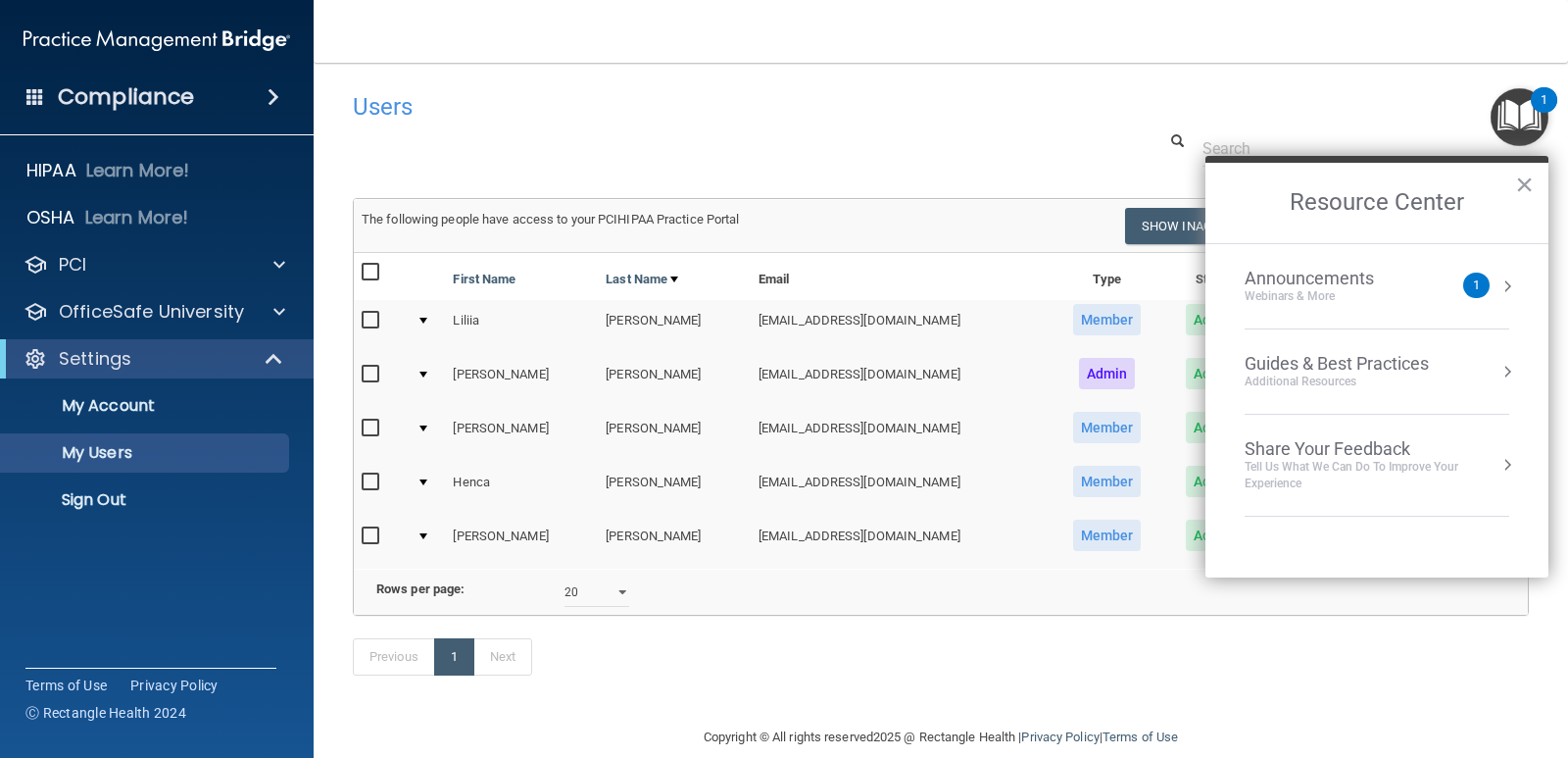
click at [1480, 284] on div "1" at bounding box center [1476, 286] width 27 height 26
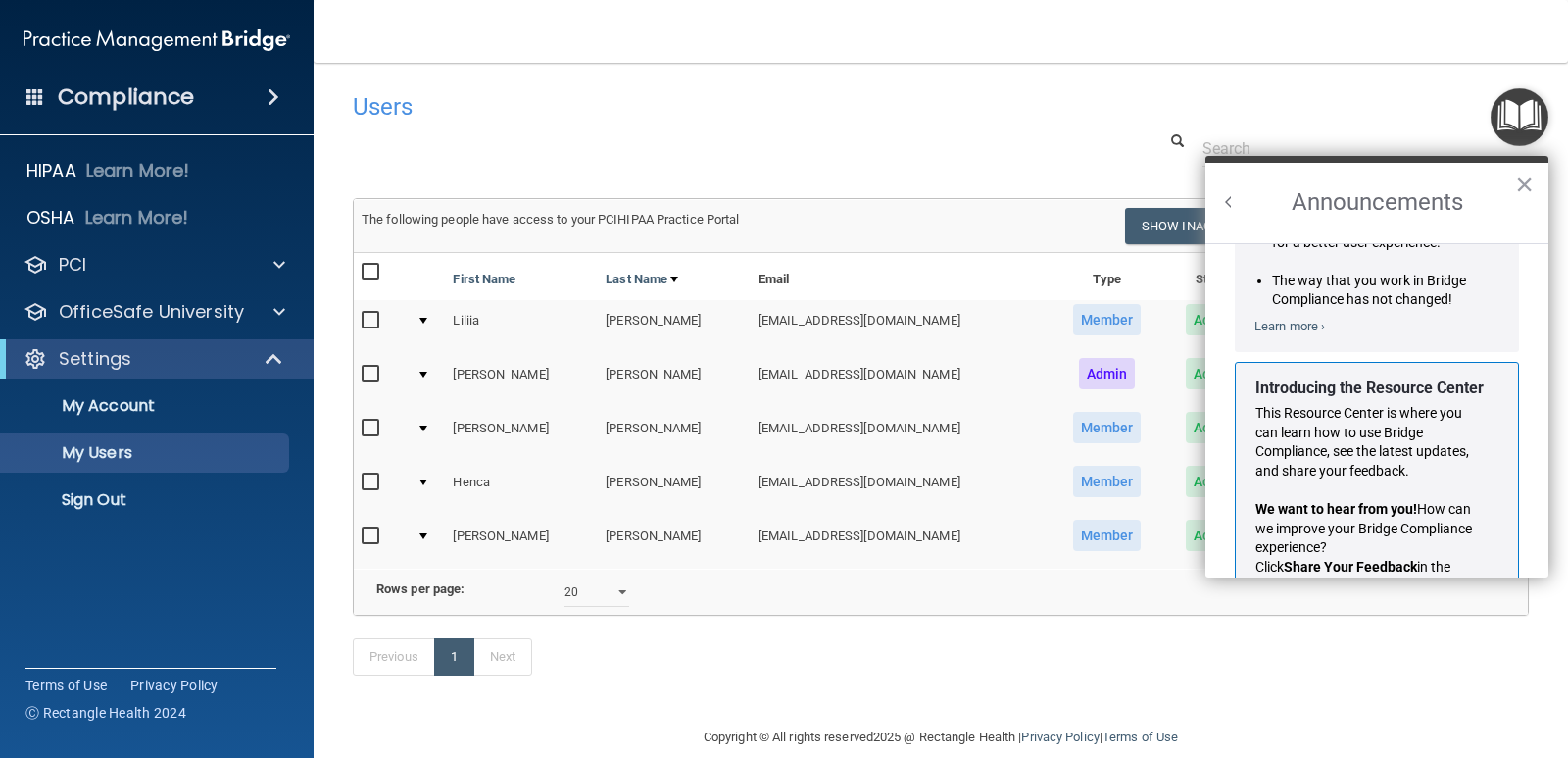
scroll to position [345, 0]
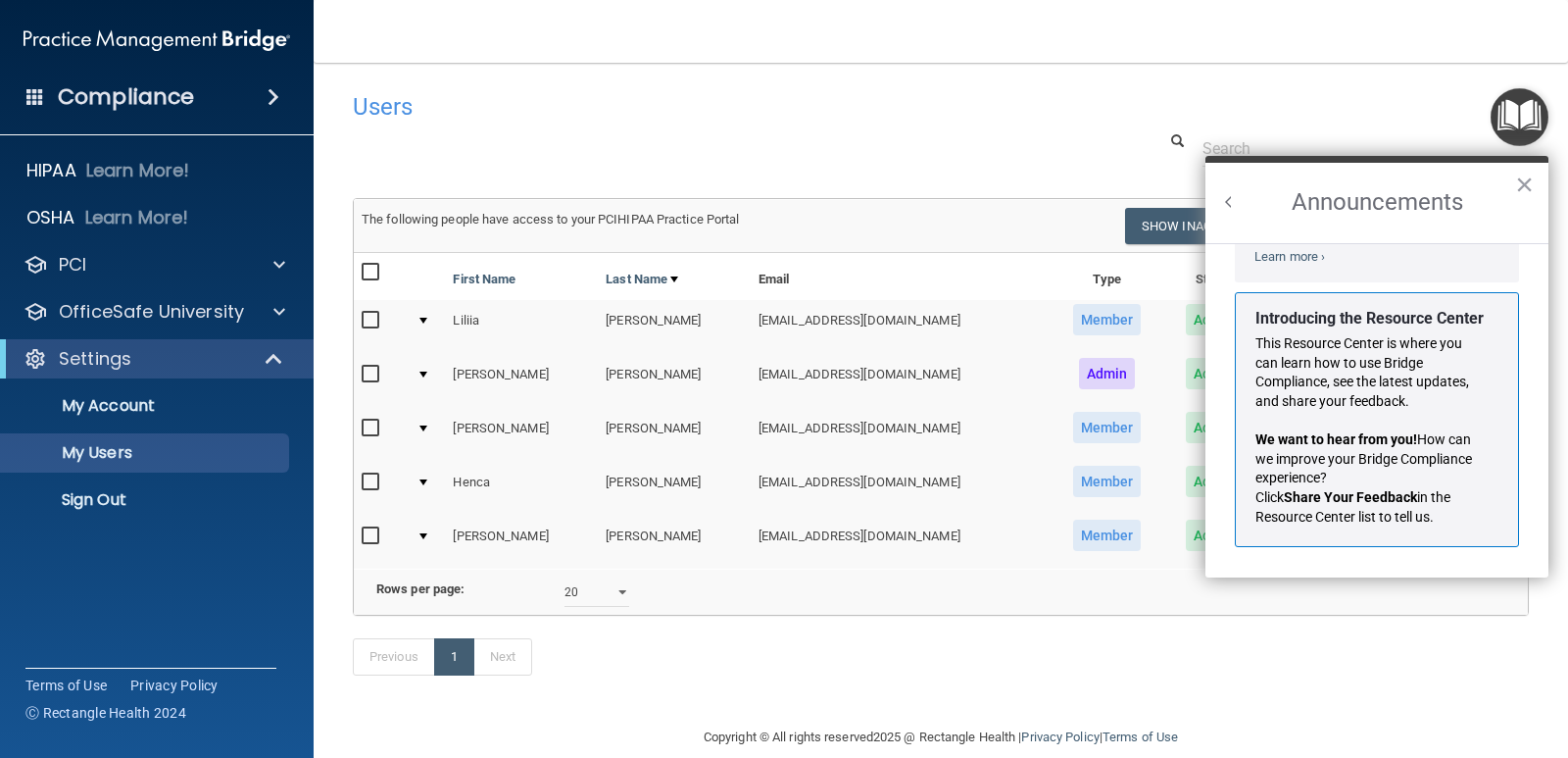
click at [909, 106] on h4 "Users" at bounding box center [689, 108] width 674 height 26
click at [1523, 189] on button "×" at bounding box center [1524, 184] width 19 height 32
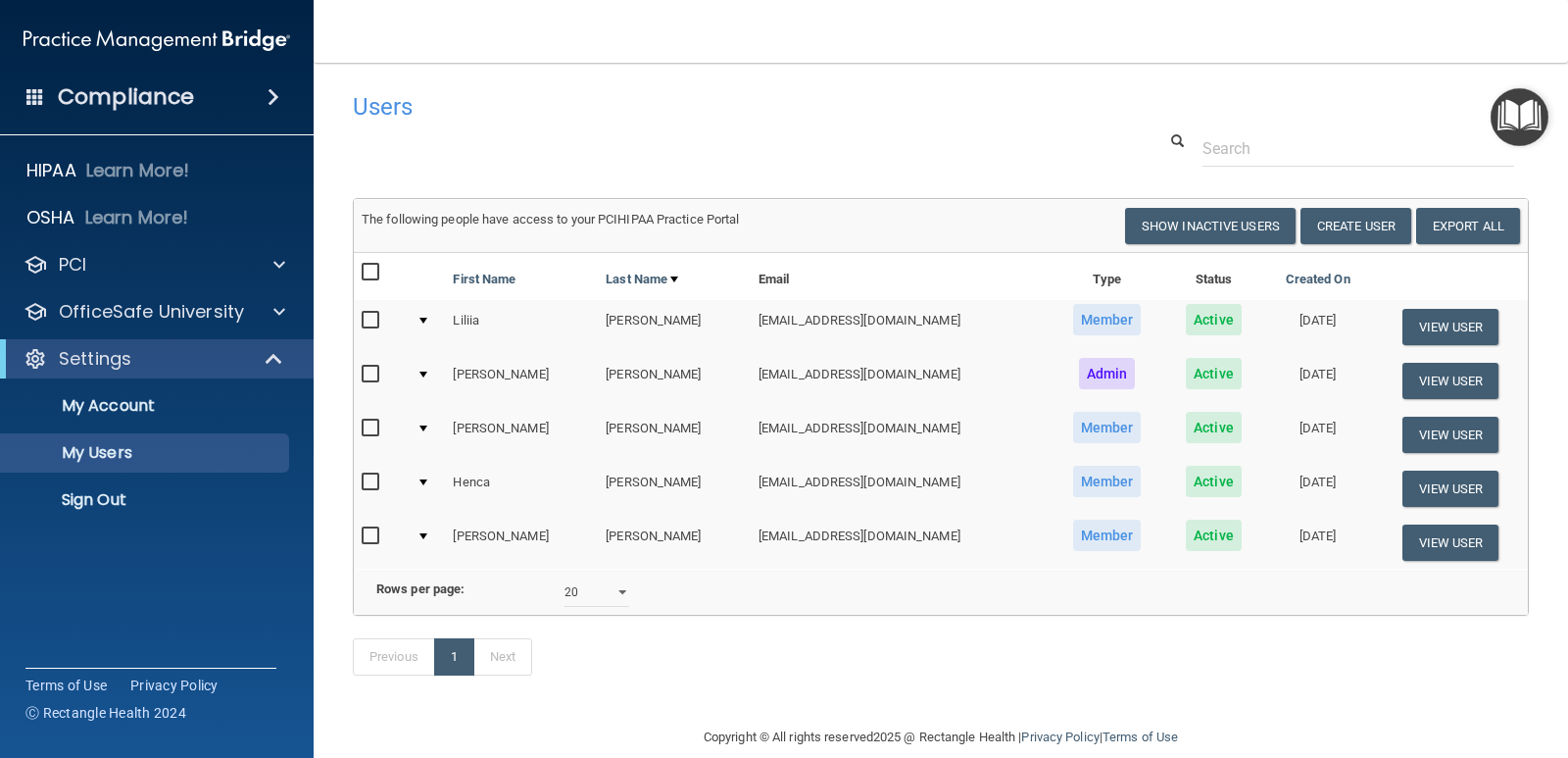
click at [369, 430] on input "checkbox" at bounding box center [372, 428] width 23 height 16
checkbox input "true"
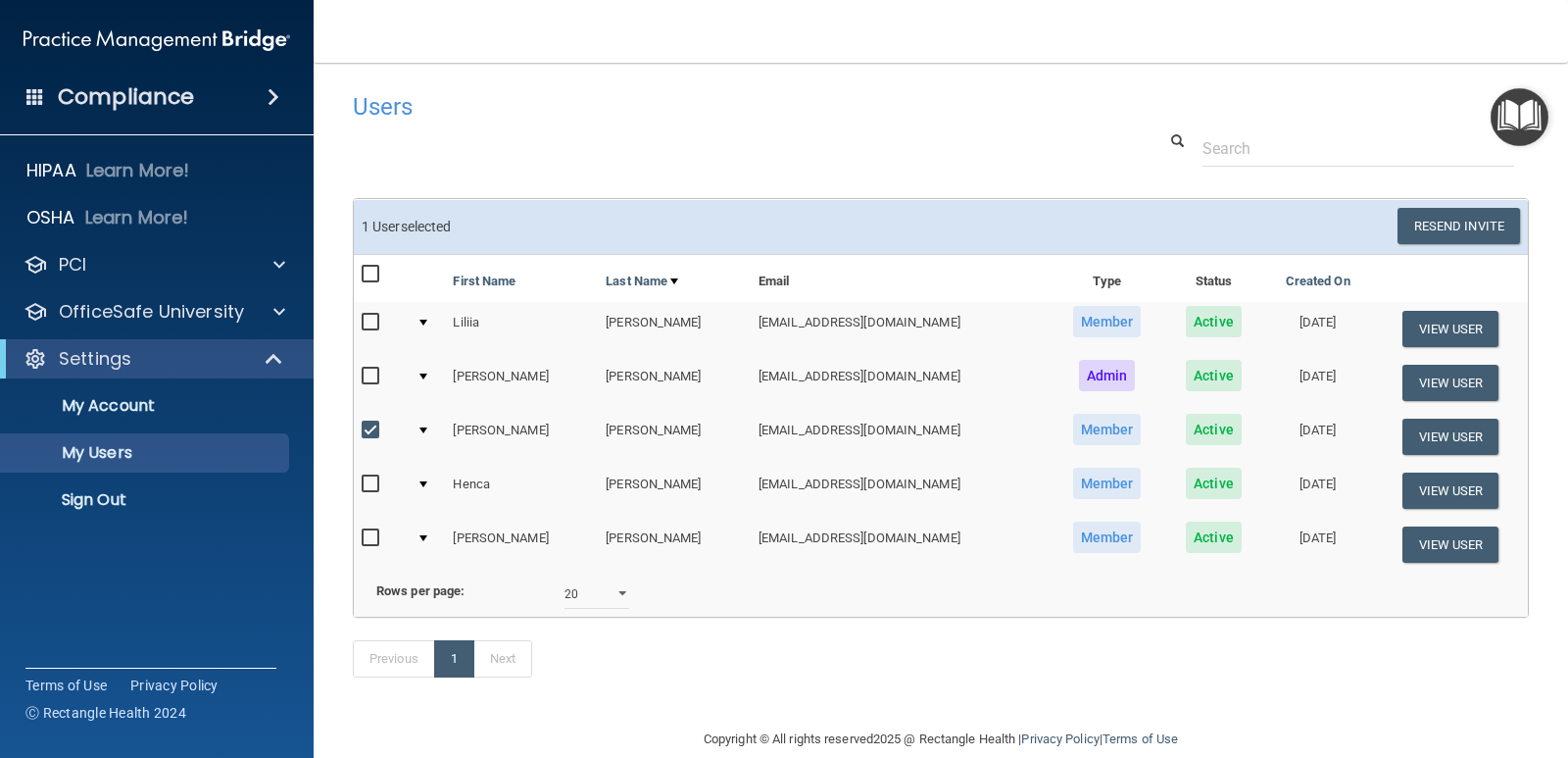
click at [1186, 435] on span "Active" at bounding box center [1214, 429] width 56 height 32
click at [1413, 436] on button "View User" at bounding box center [1451, 436] width 97 height 36
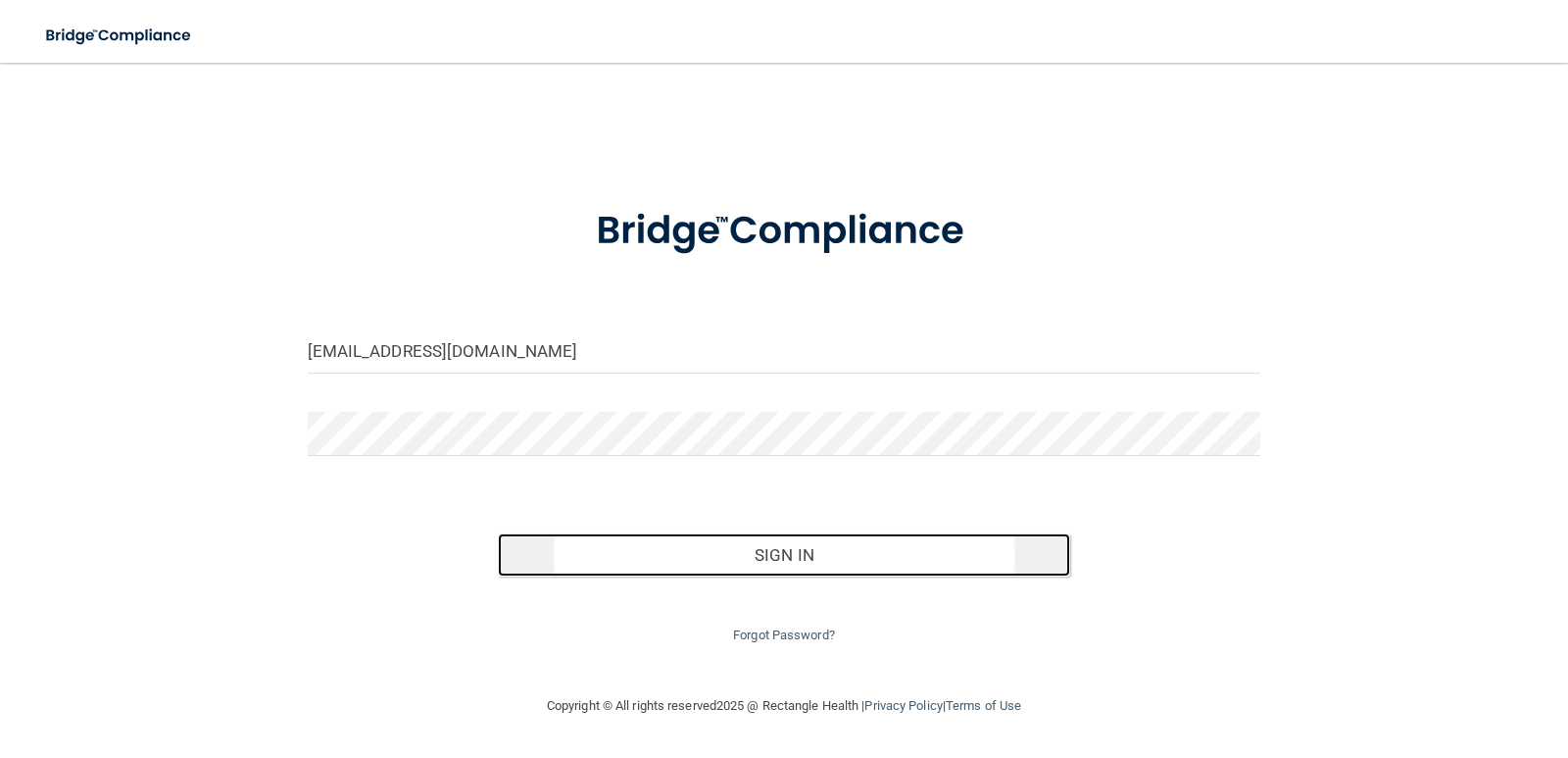
click at [797, 562] on button "Sign In" at bounding box center [784, 555] width 572 height 43
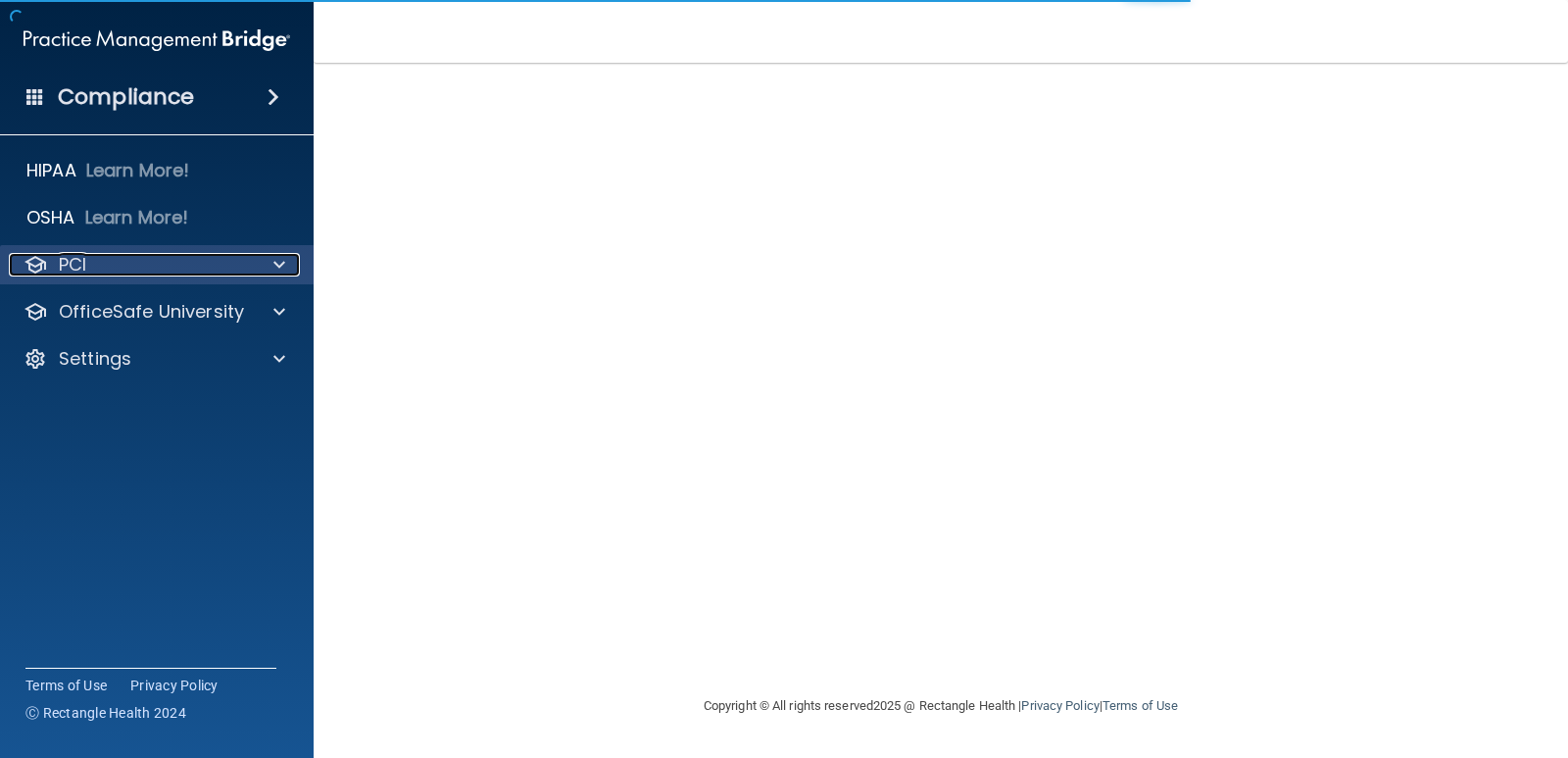
click at [278, 259] on span at bounding box center [280, 265] width 12 height 24
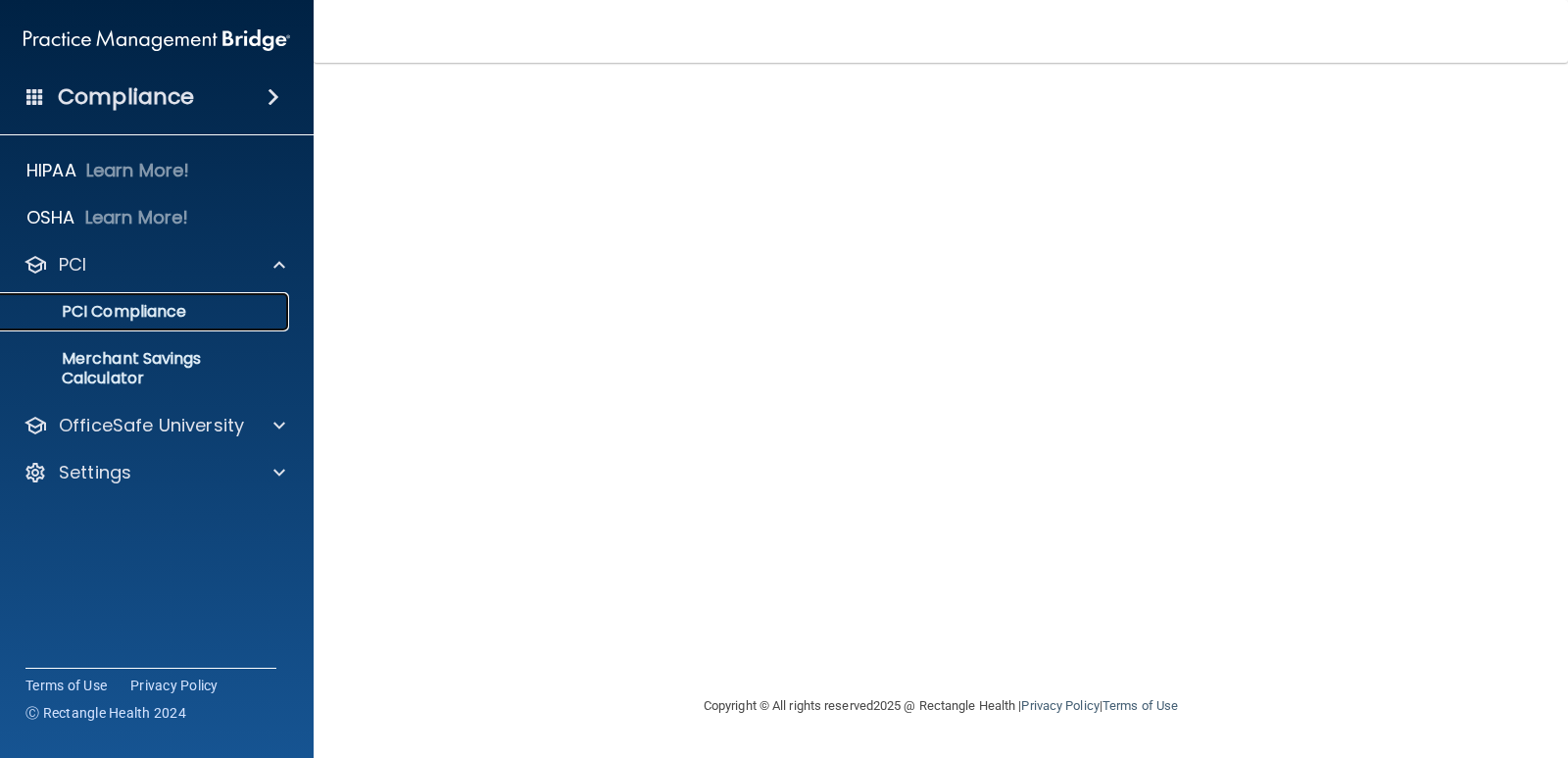
click at [88, 323] on link "PCI Compliance" at bounding box center [134, 311] width 309 height 39
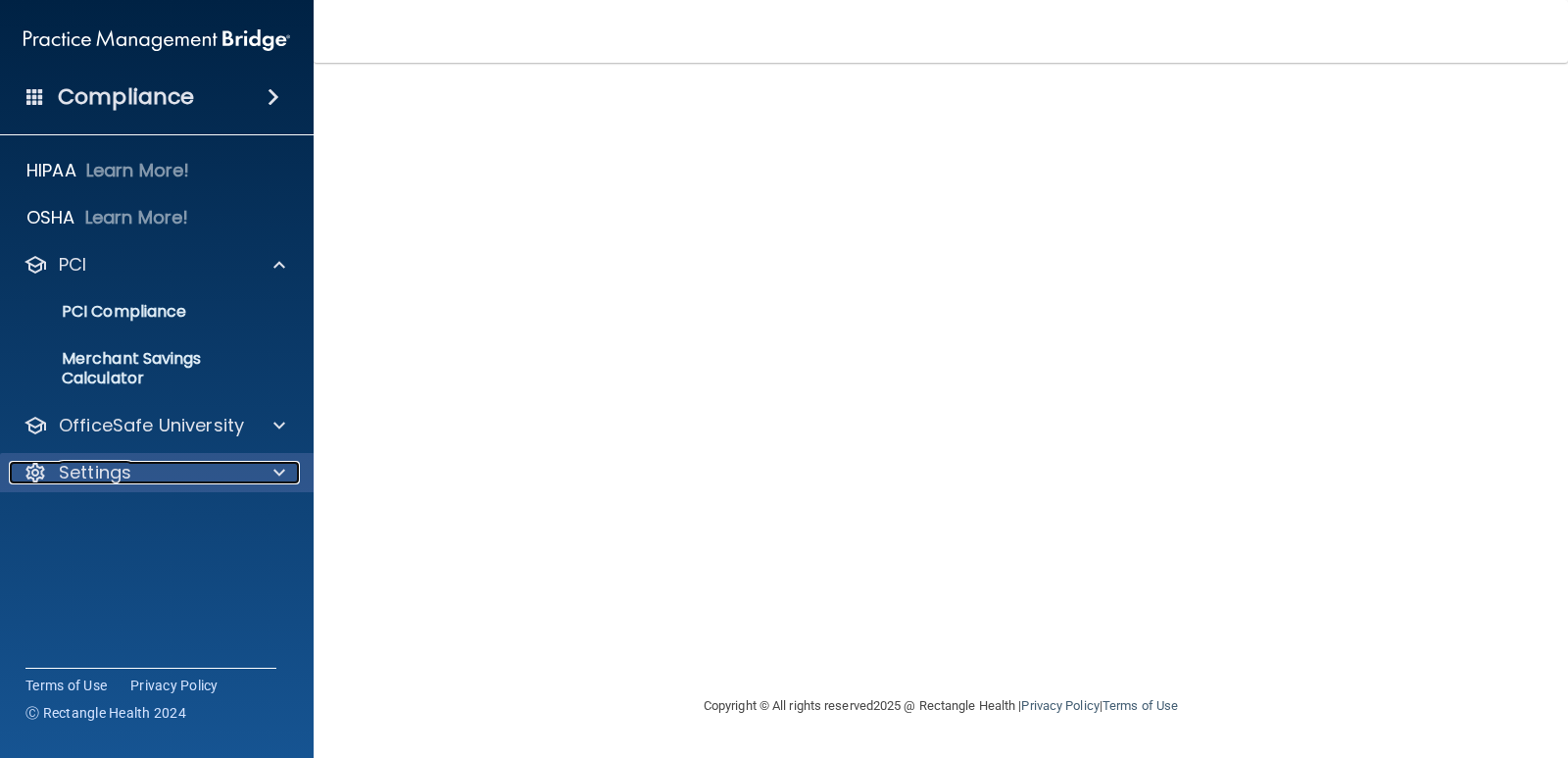
click at [243, 475] on div "Settings" at bounding box center [130, 473] width 243 height 24
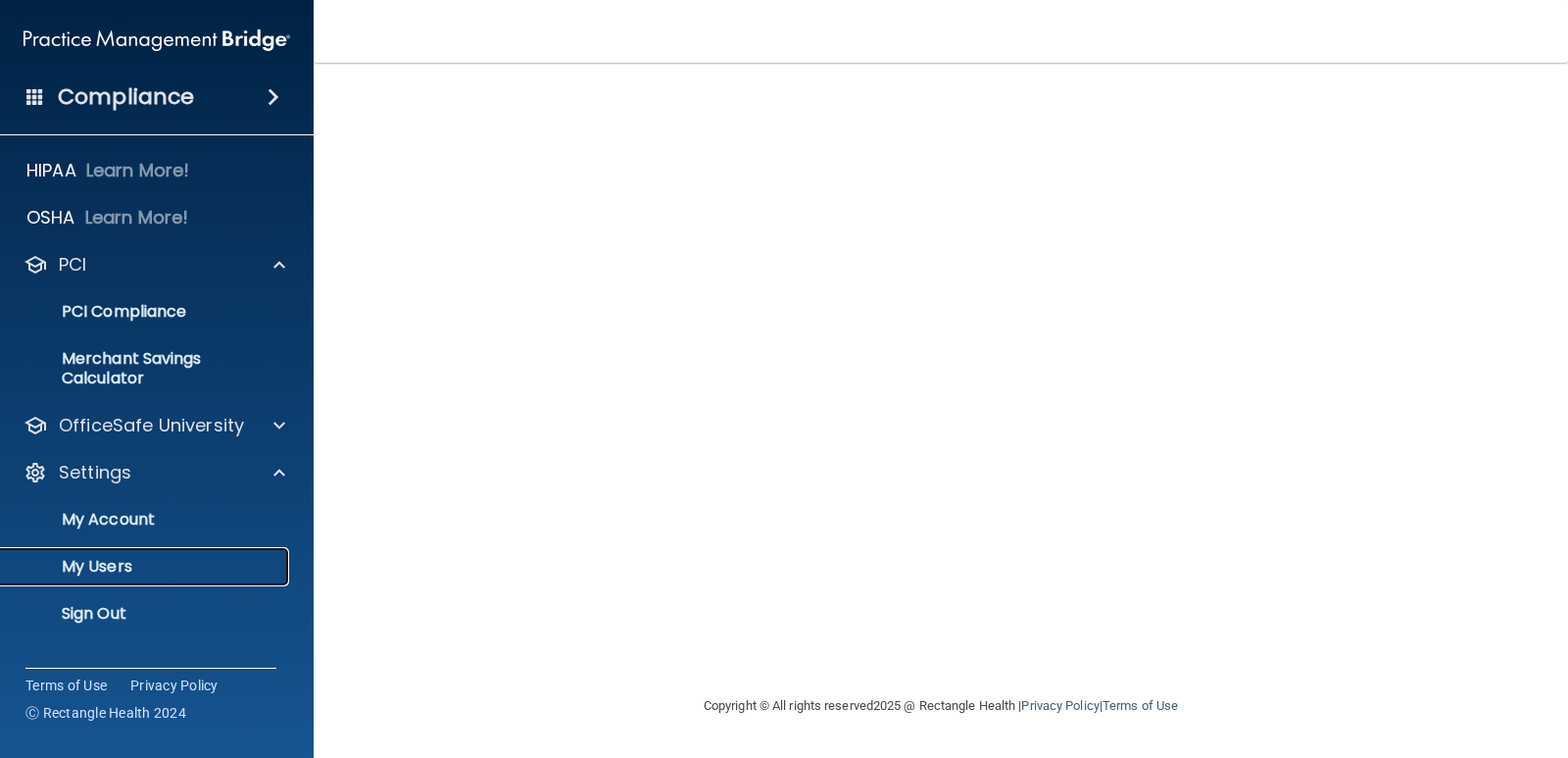
click at [73, 573] on p "My Users" at bounding box center [146, 567] width 268 height 20
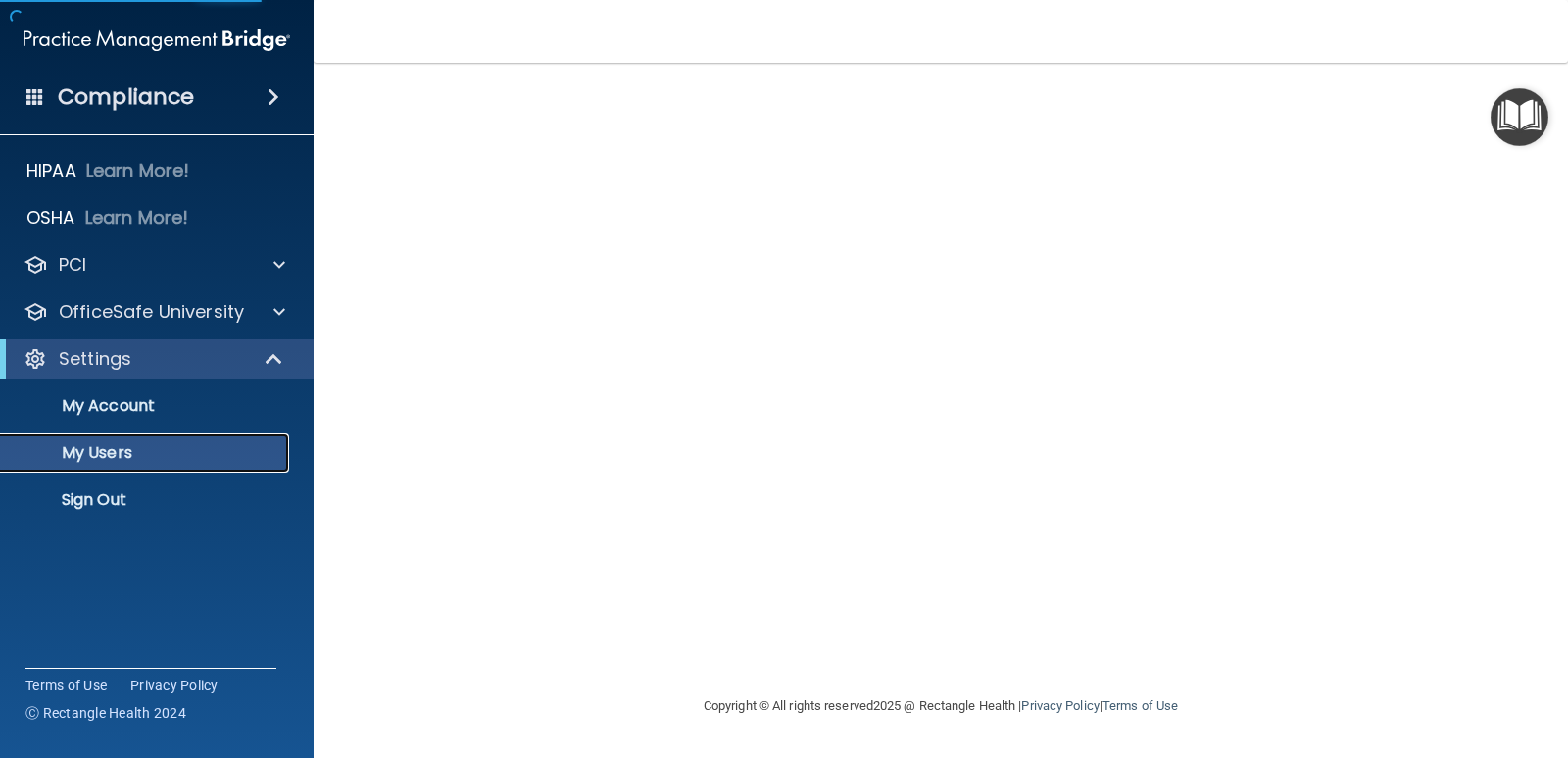
select select "20"
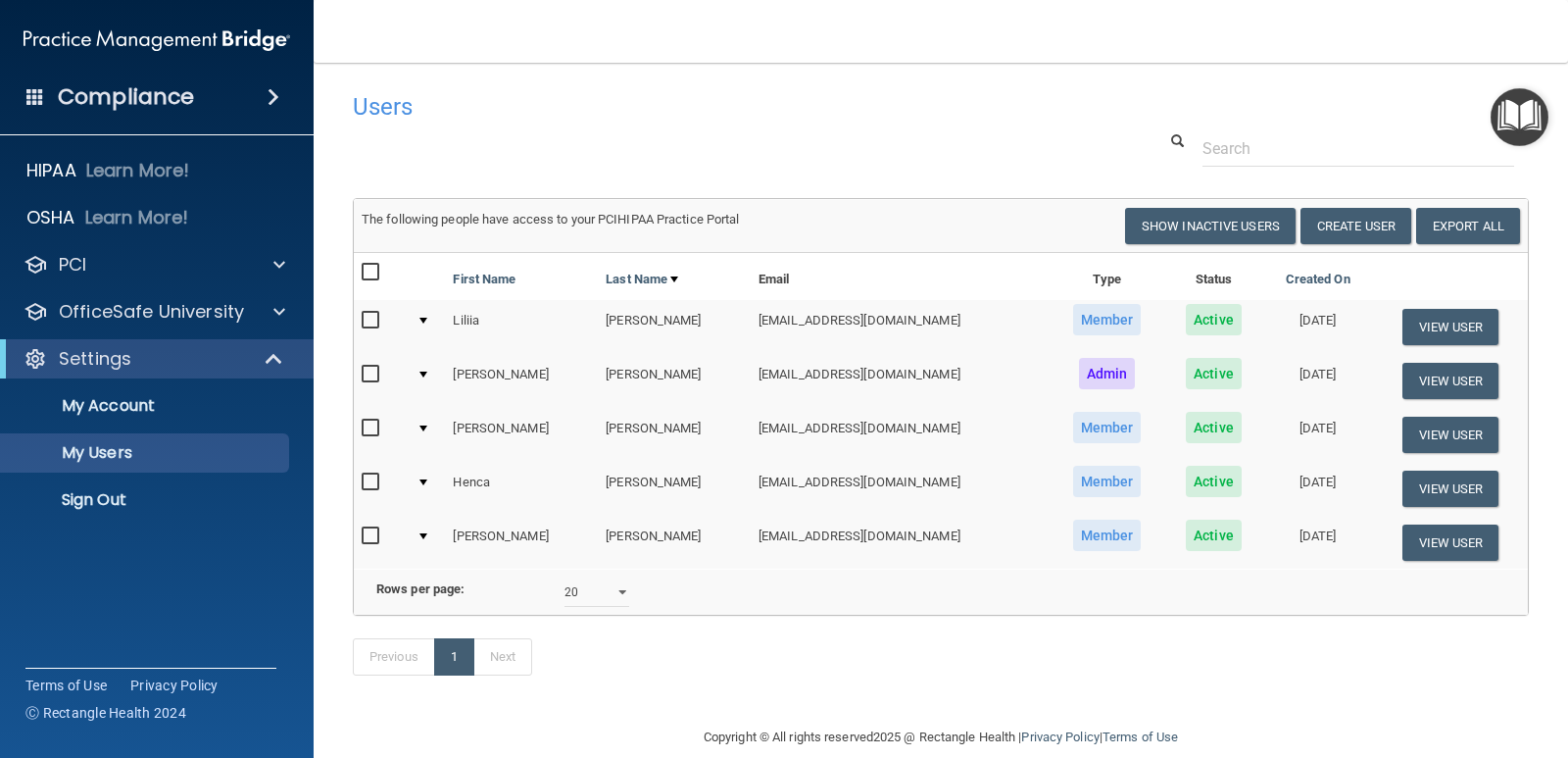
click at [269, 95] on span at bounding box center [274, 98] width 12 height 24
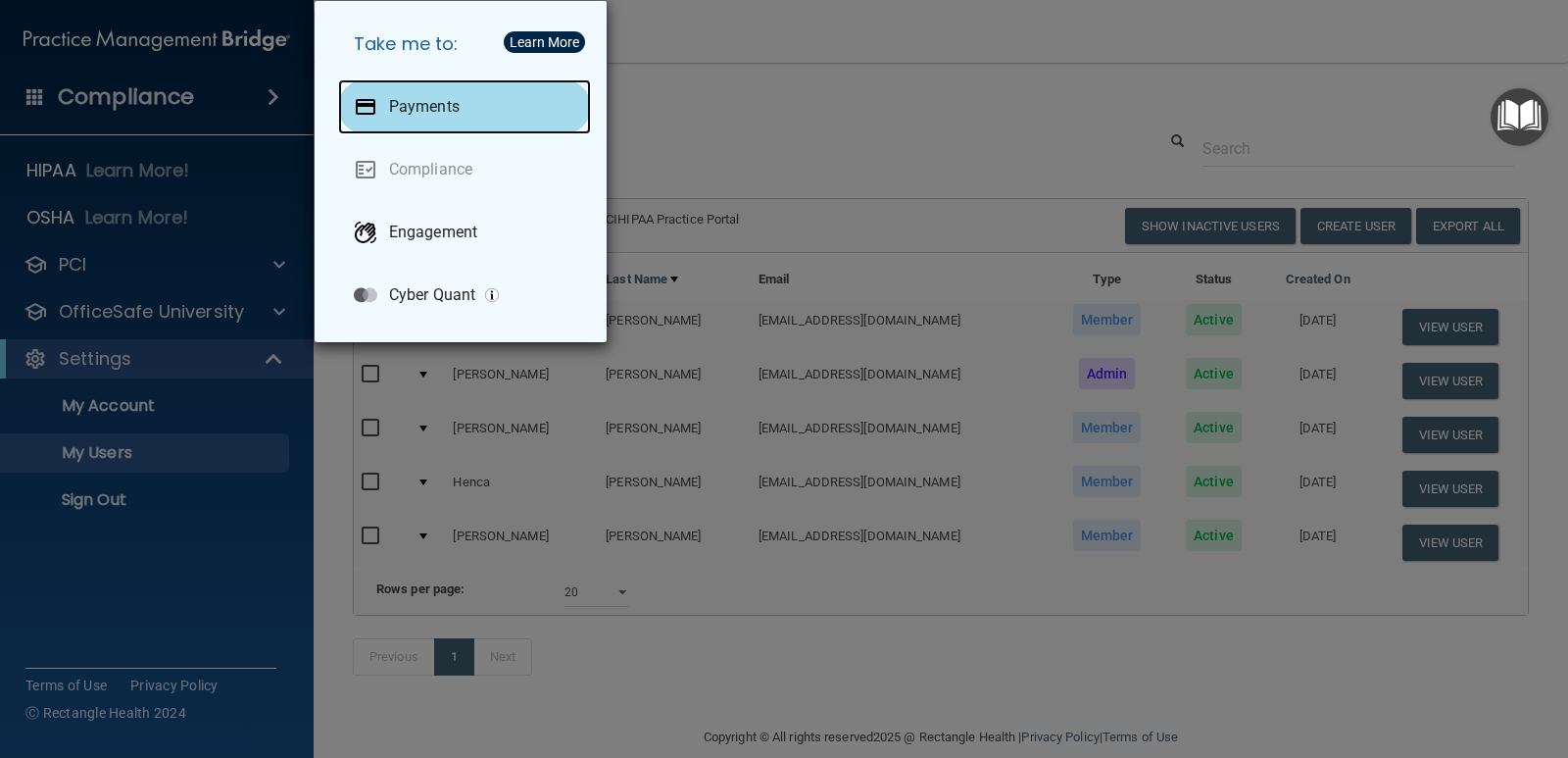
click at [407, 118] on div "Payments" at bounding box center [465, 107] width 253 height 55
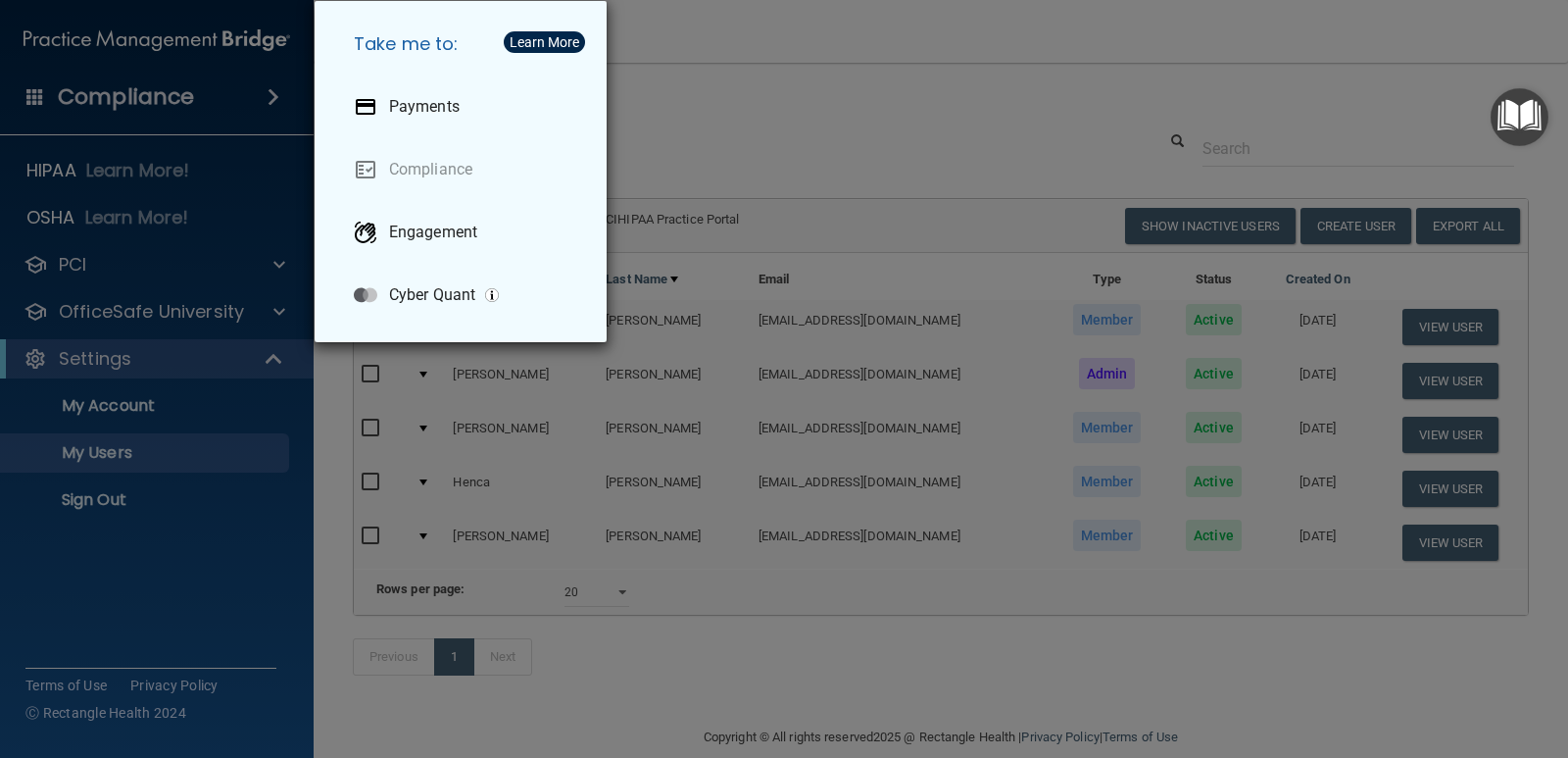
click at [901, 46] on div "Take me to: Payments Compliance Engagement Cyber Quant" at bounding box center [784, 379] width 1568 height 758
